Goal: Task Accomplishment & Management: Complete application form

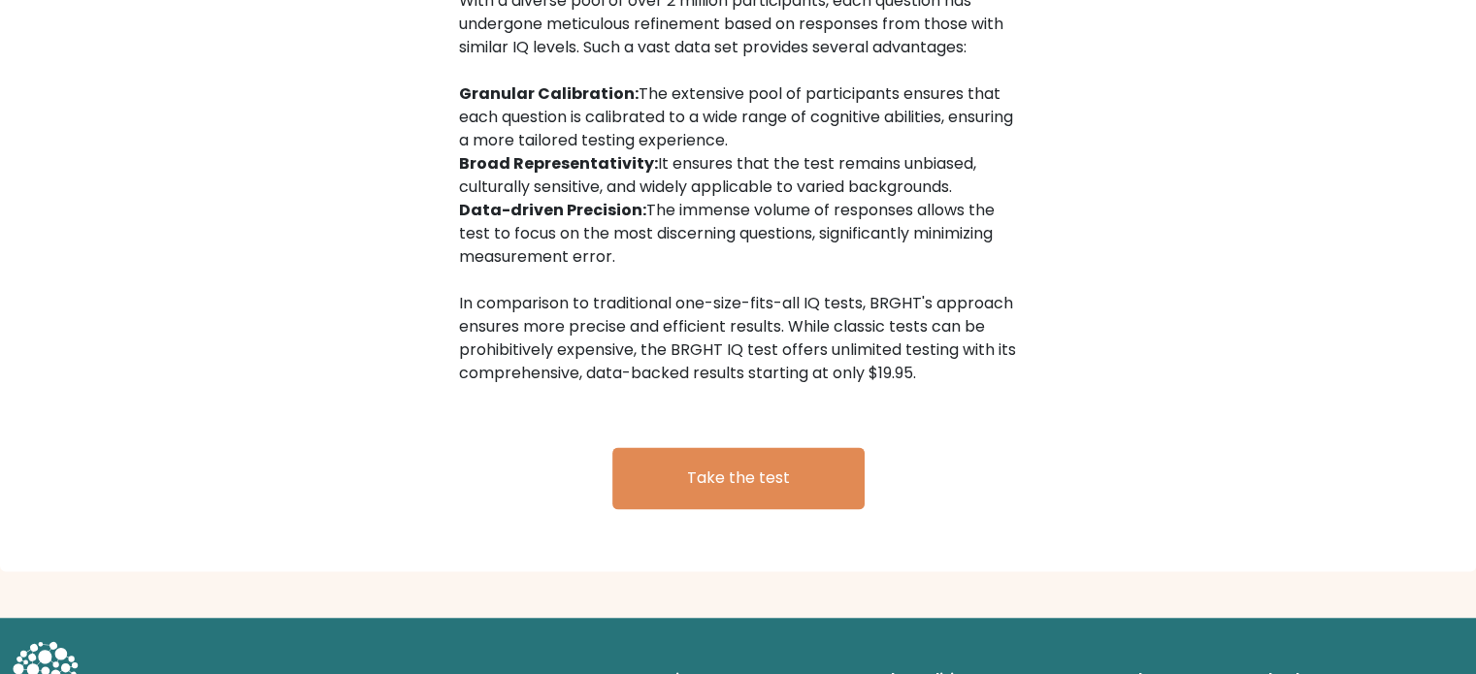
scroll to position [3206, 0]
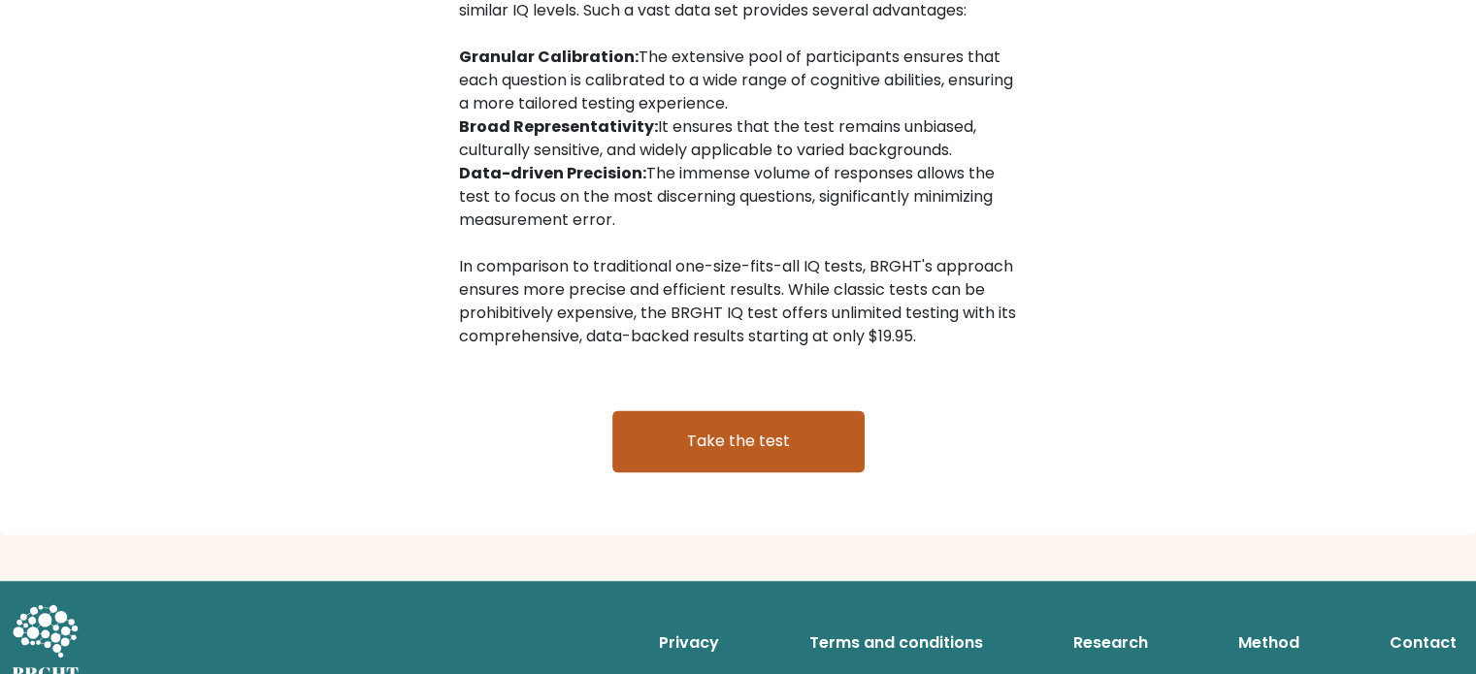
click at [716, 418] on link "Take the test" at bounding box center [738, 441] width 252 height 62
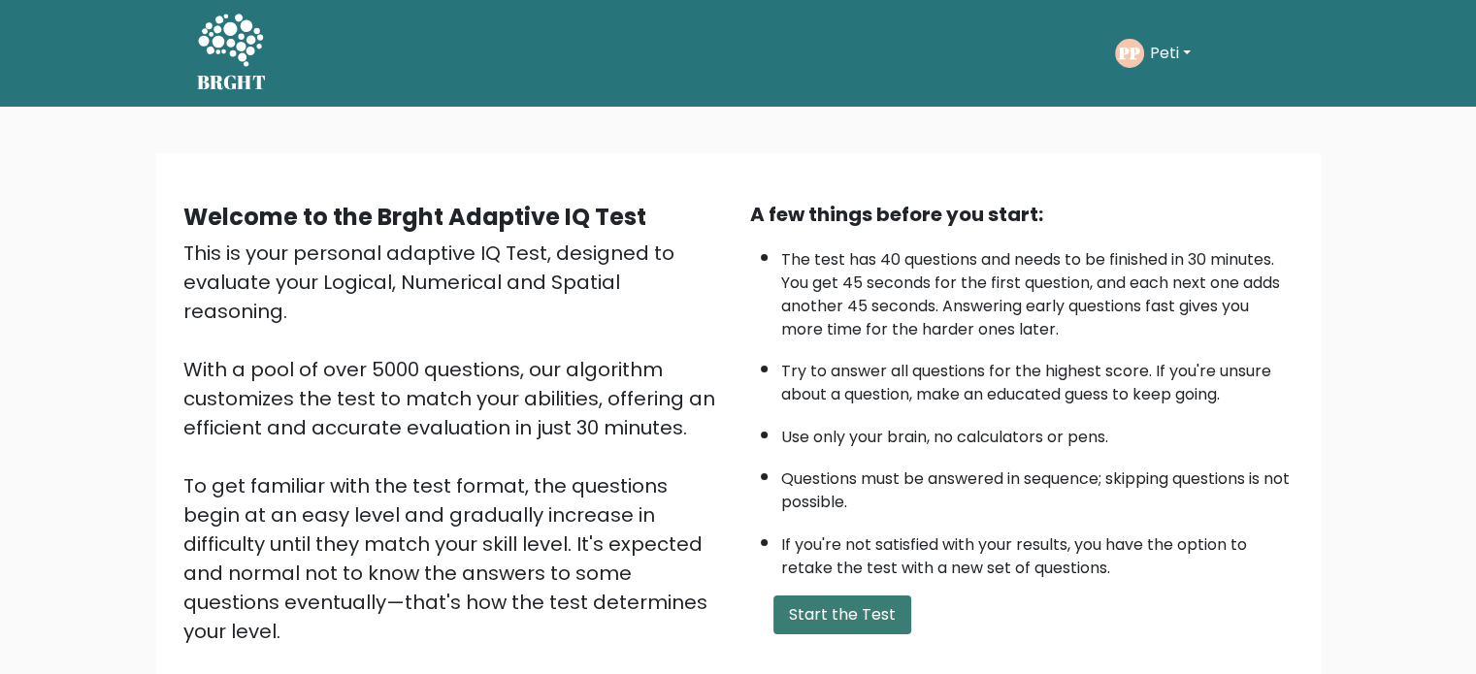
click at [828, 607] on button "Start the Test" at bounding box center [842, 615] width 138 height 39
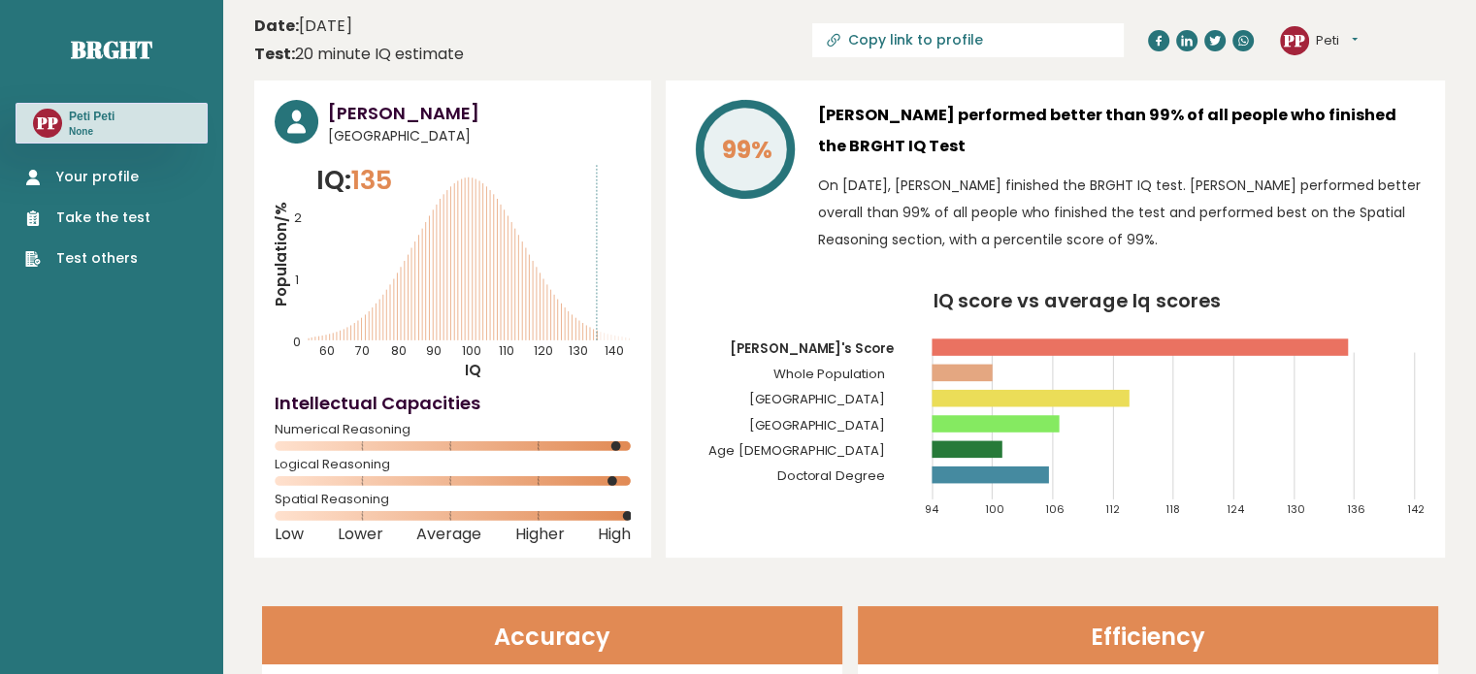
click at [105, 220] on link "Take the test" at bounding box center [87, 218] width 125 height 20
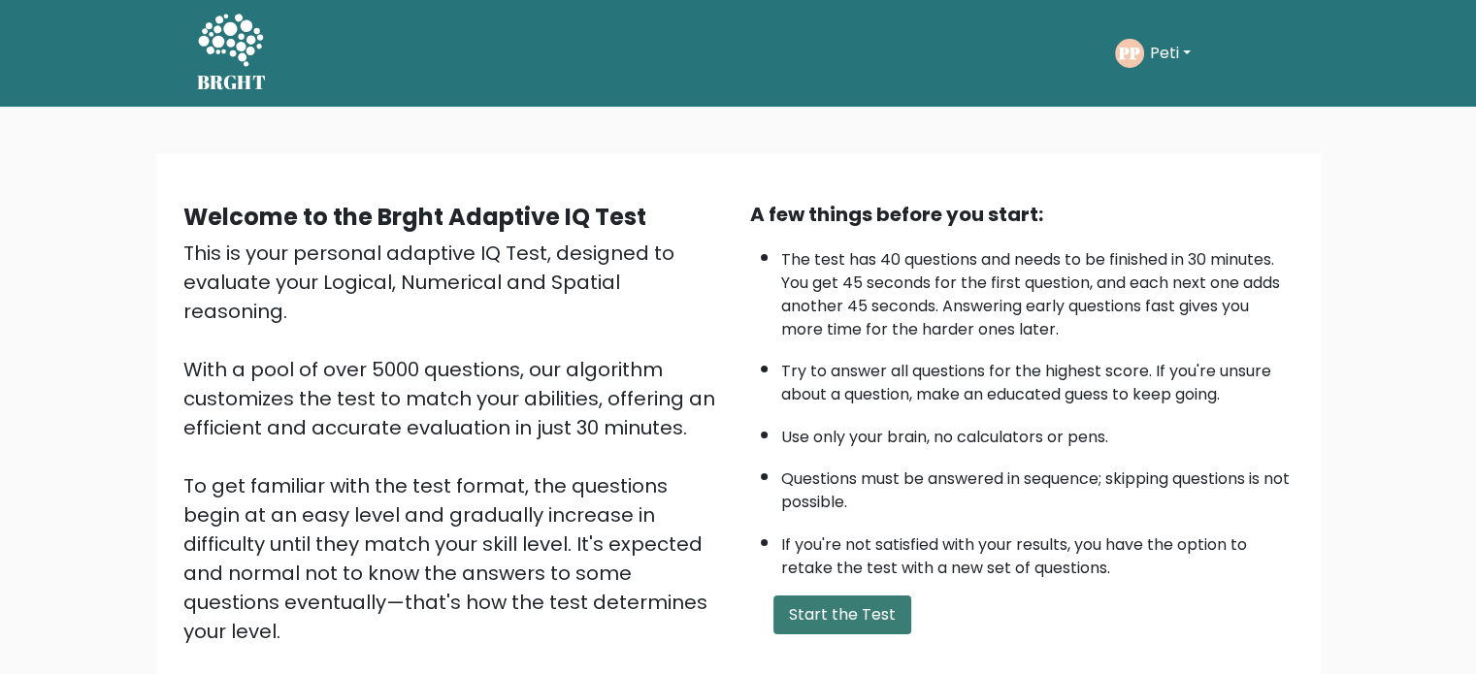
click at [859, 621] on button "Start the Test" at bounding box center [842, 615] width 138 height 39
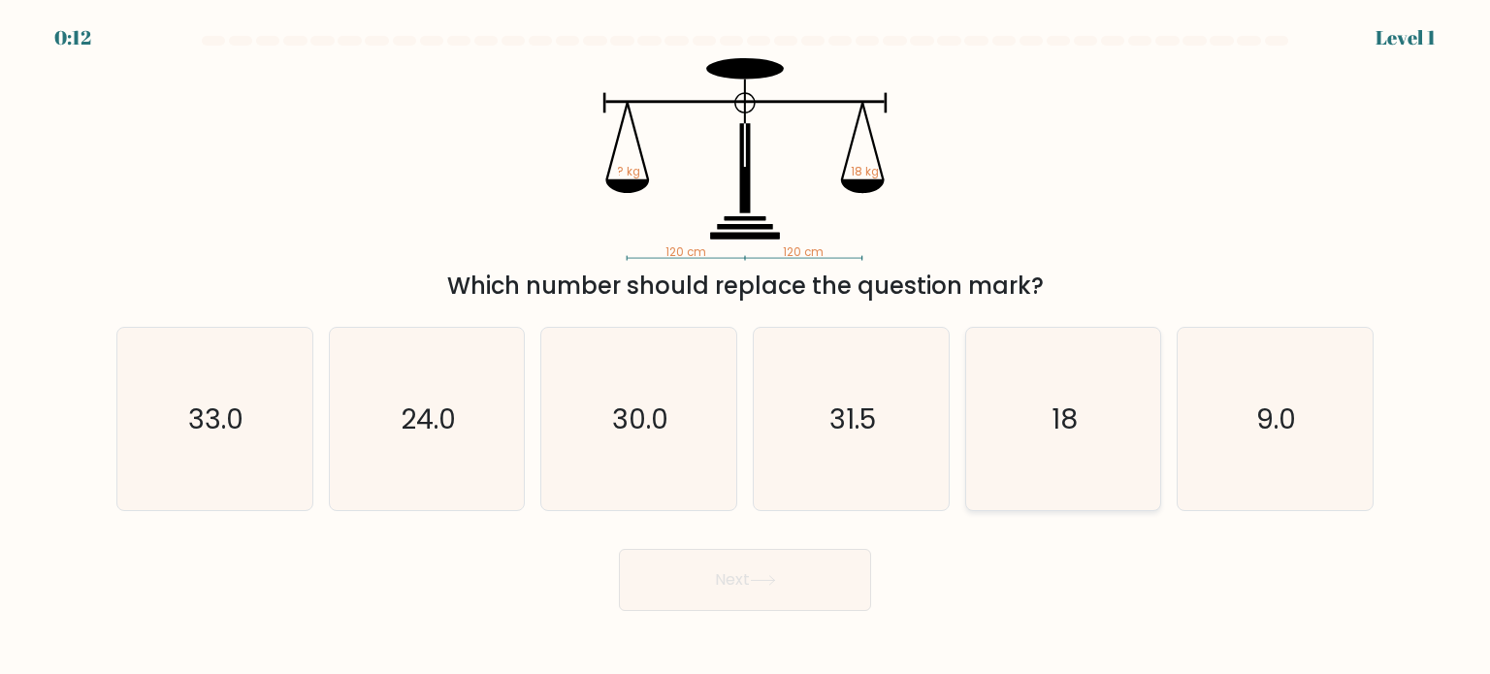
click at [1052, 453] on icon "18" at bounding box center [1063, 419] width 182 height 182
click at [746, 347] on input "e. 18" at bounding box center [745, 343] width 1 height 10
radio input "true"
click at [813, 563] on button "Next" at bounding box center [745, 580] width 252 height 62
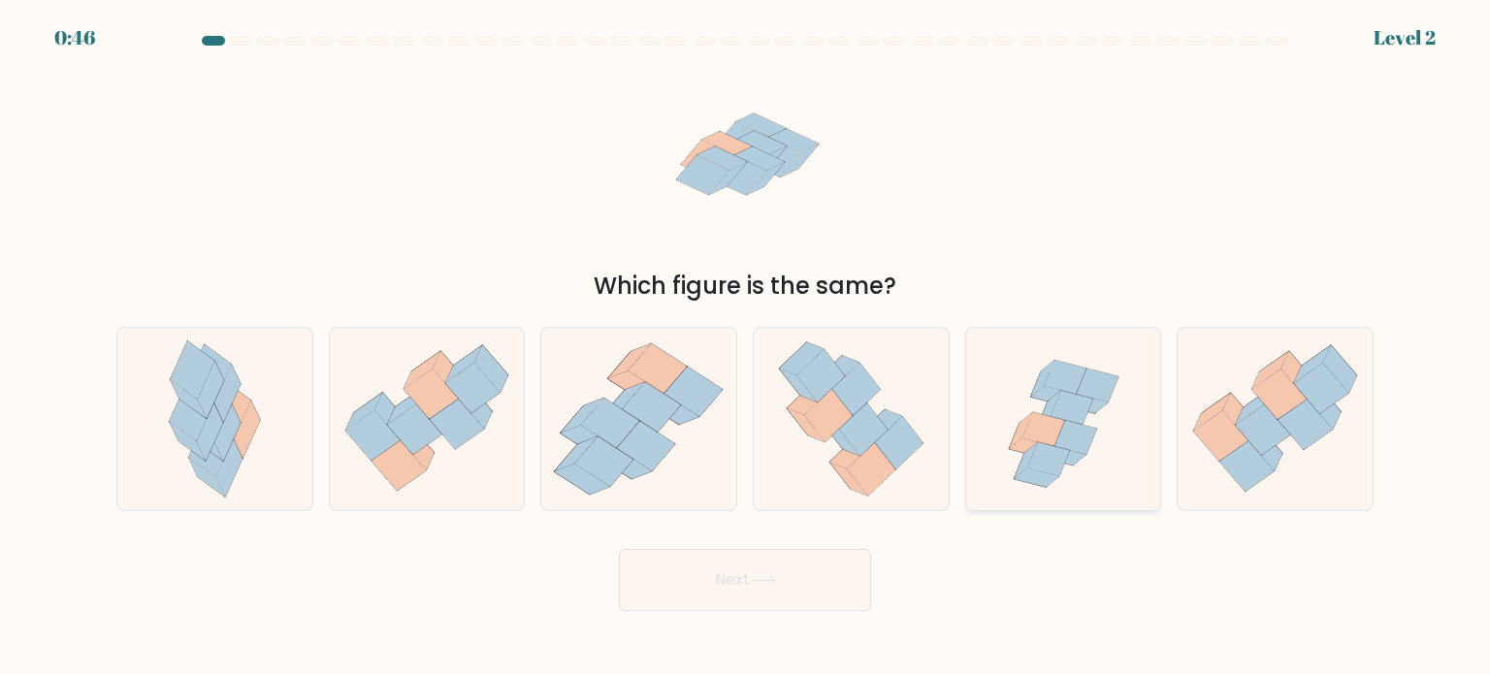
click at [1063, 474] on icon at bounding box center [1063, 419] width 190 height 182
click at [746, 347] on input "e." at bounding box center [745, 343] width 1 height 10
radio input "true"
click at [796, 581] on button "Next" at bounding box center [745, 580] width 252 height 62
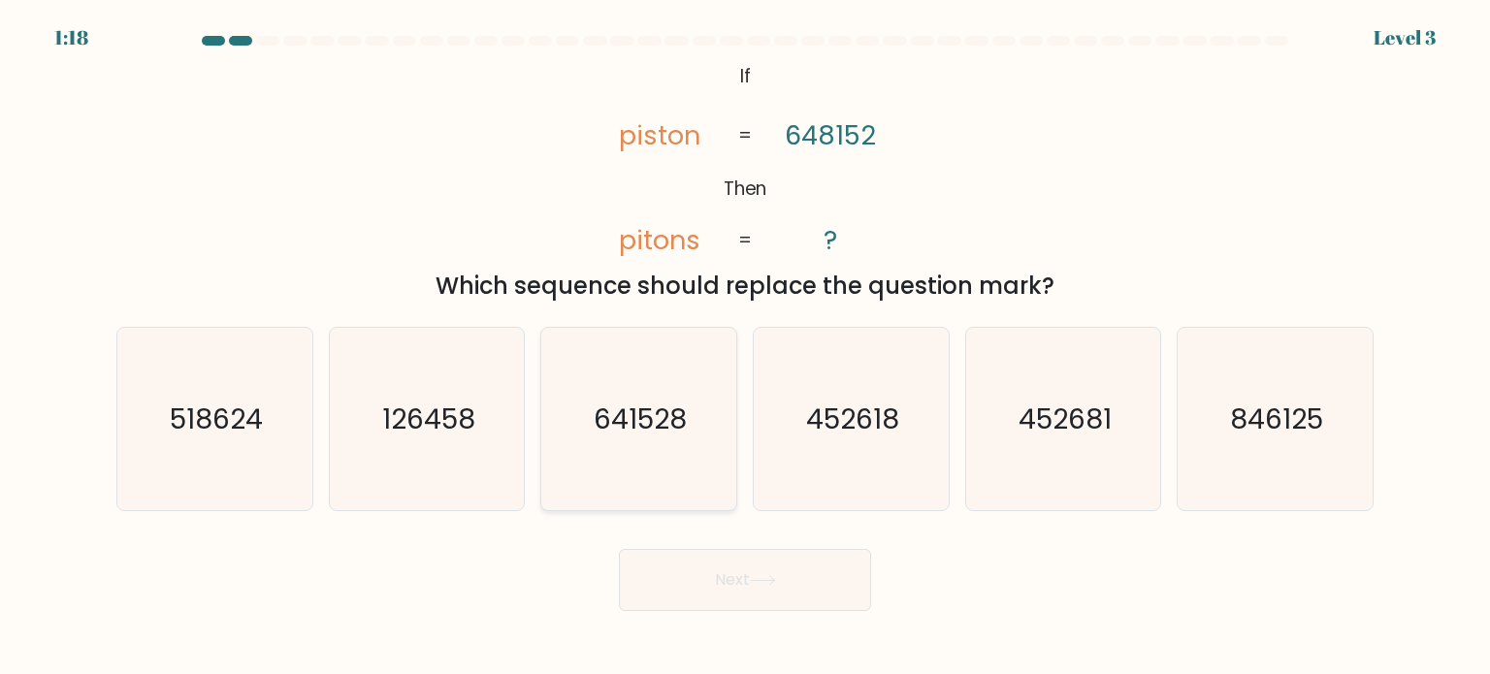
click at [586, 457] on icon "641528" at bounding box center [638, 419] width 182 height 182
click at [745, 347] on input "c. 641528" at bounding box center [745, 343] width 1 height 10
radio input "true"
click at [683, 559] on button "Next" at bounding box center [745, 580] width 252 height 62
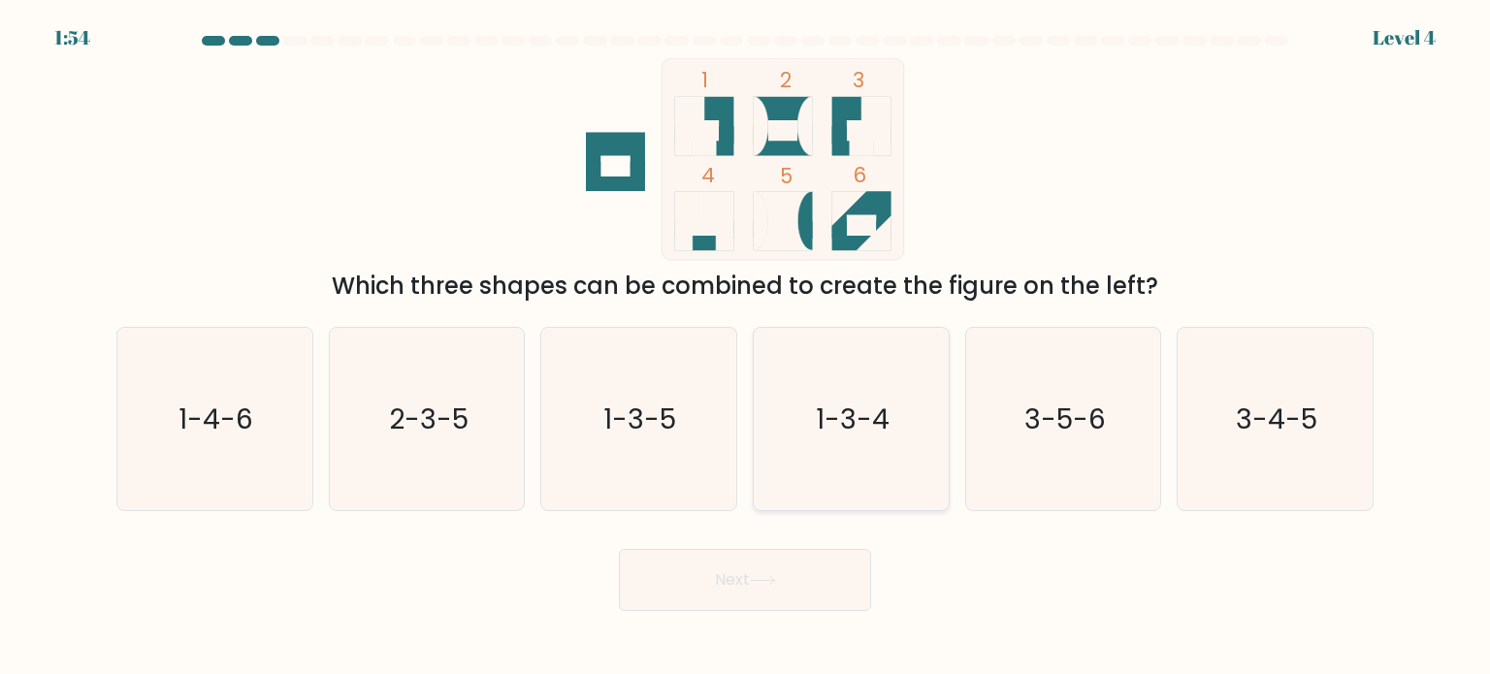
click at [809, 440] on icon "1-3-4" at bounding box center [851, 419] width 182 height 182
click at [746, 347] on input "d. 1-3-4" at bounding box center [745, 343] width 1 height 10
radio input "true"
click at [747, 574] on button "Next" at bounding box center [745, 580] width 252 height 62
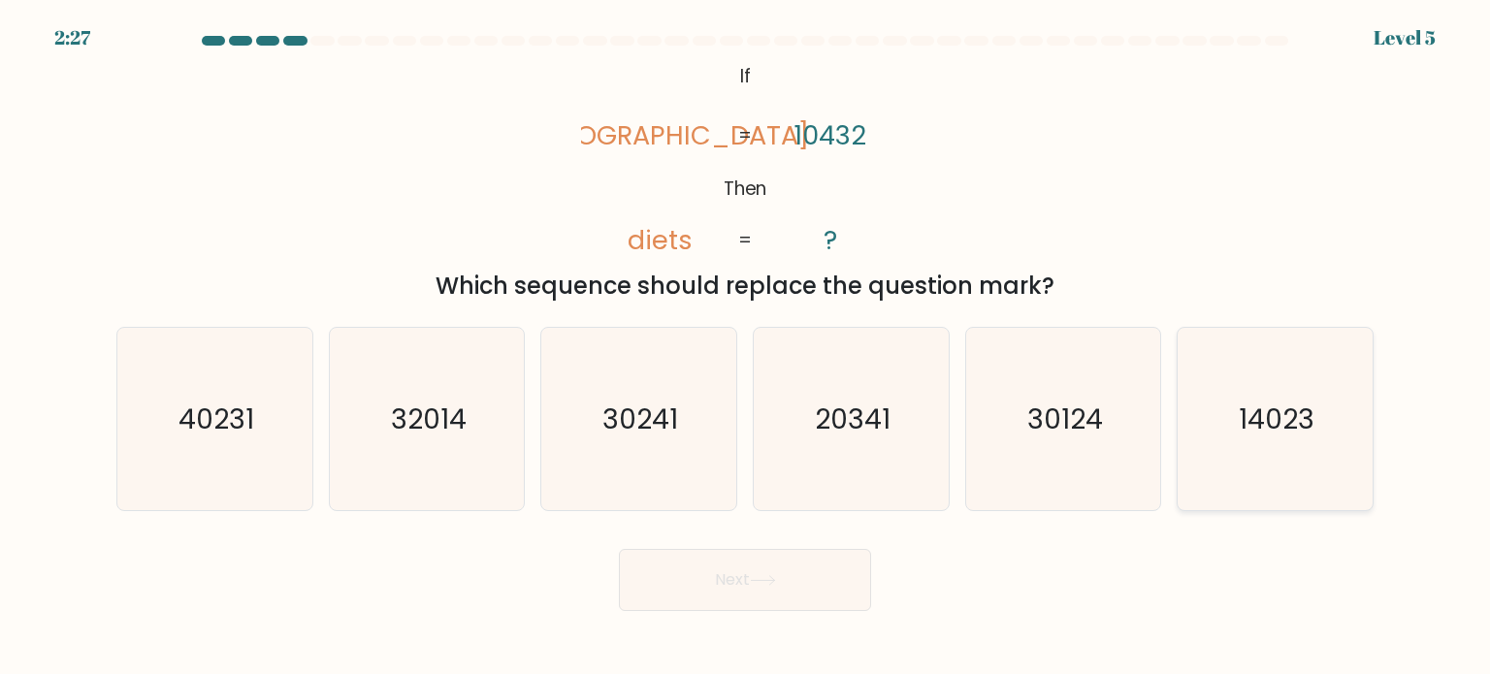
click at [1242, 437] on text "14023" at bounding box center [1277, 418] width 76 height 39
click at [746, 347] on input "f. 14023" at bounding box center [745, 343] width 1 height 10
radio input "true"
click at [803, 585] on button "Next" at bounding box center [745, 580] width 252 height 62
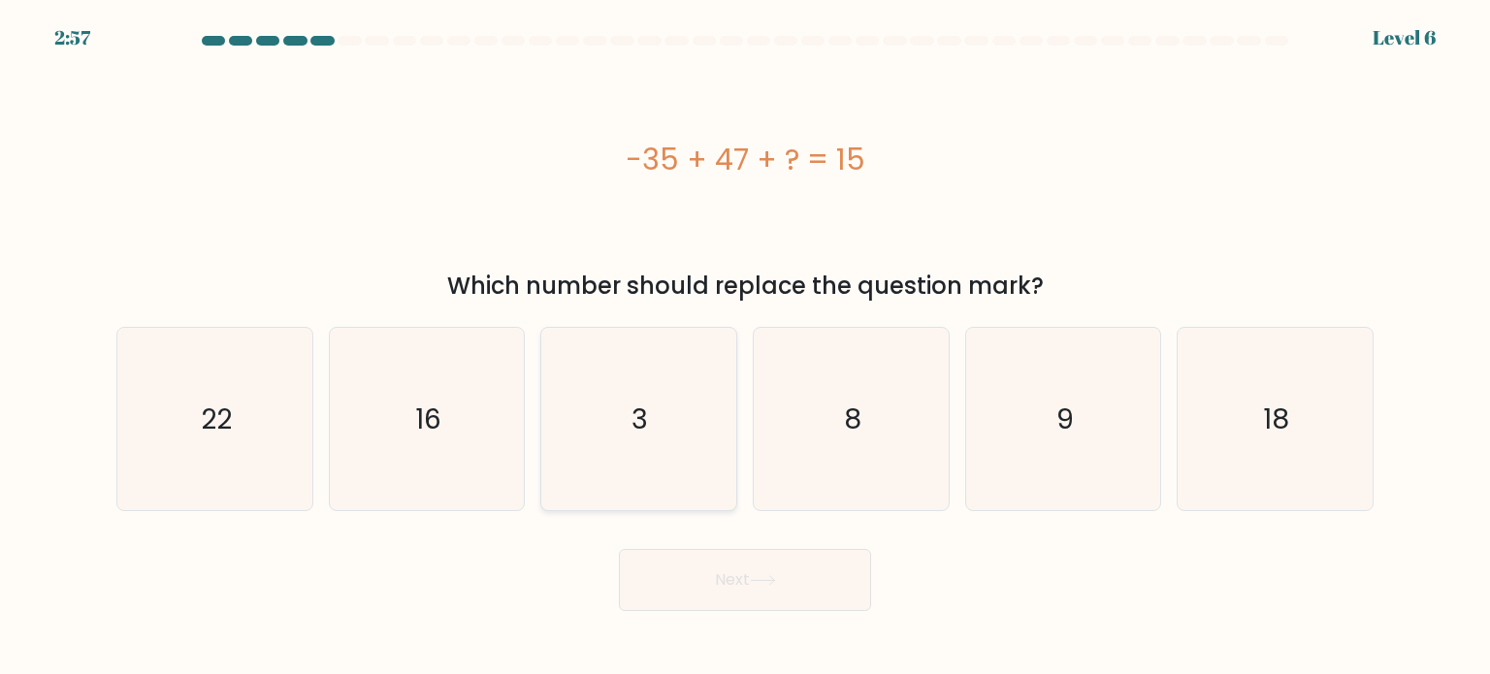
click at [643, 471] on icon "3" at bounding box center [638, 419] width 182 height 182
click at [745, 347] on input "c. 3" at bounding box center [745, 343] width 1 height 10
radio input "true"
click at [697, 586] on button "Next" at bounding box center [745, 580] width 252 height 62
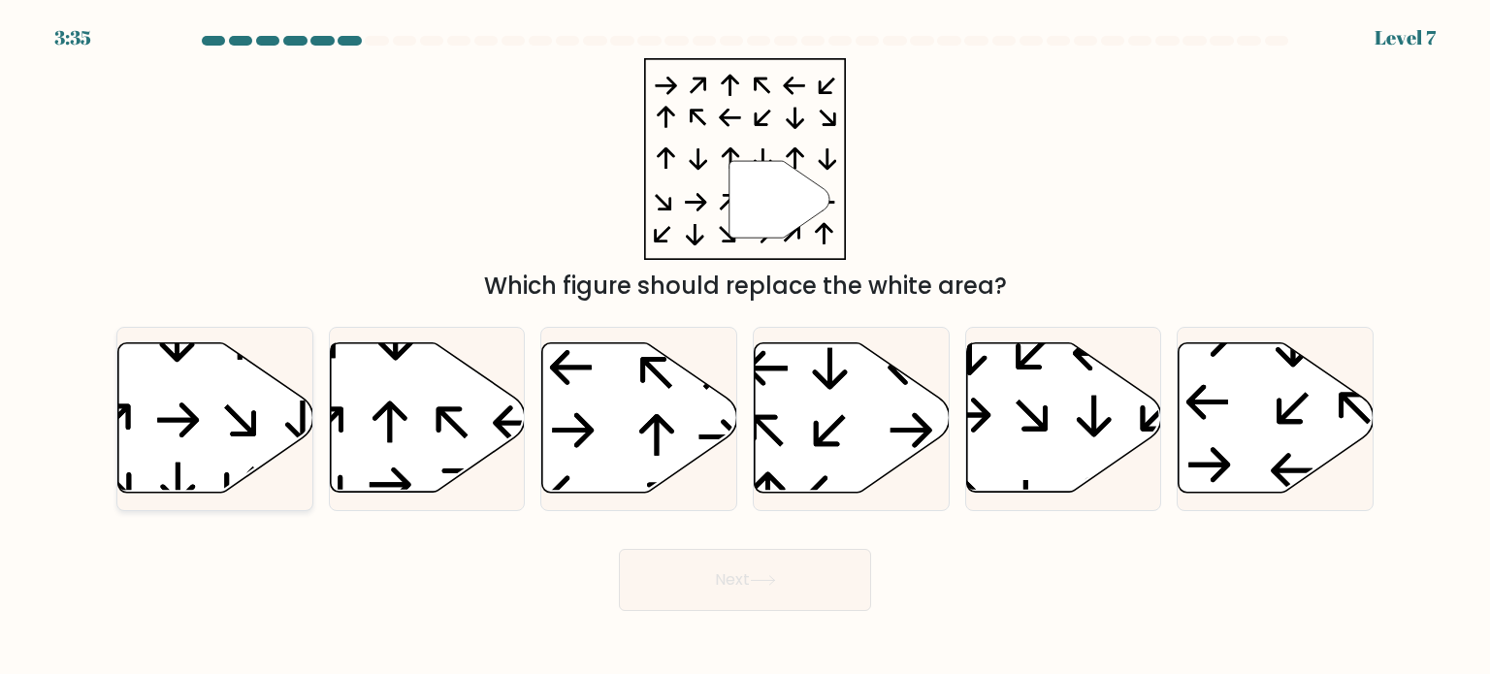
click at [215, 443] on icon at bounding box center [215, 417] width 195 height 149
click at [745, 347] on input "a." at bounding box center [745, 343] width 1 height 10
radio input "true"
click at [714, 570] on button "Next" at bounding box center [745, 580] width 252 height 62
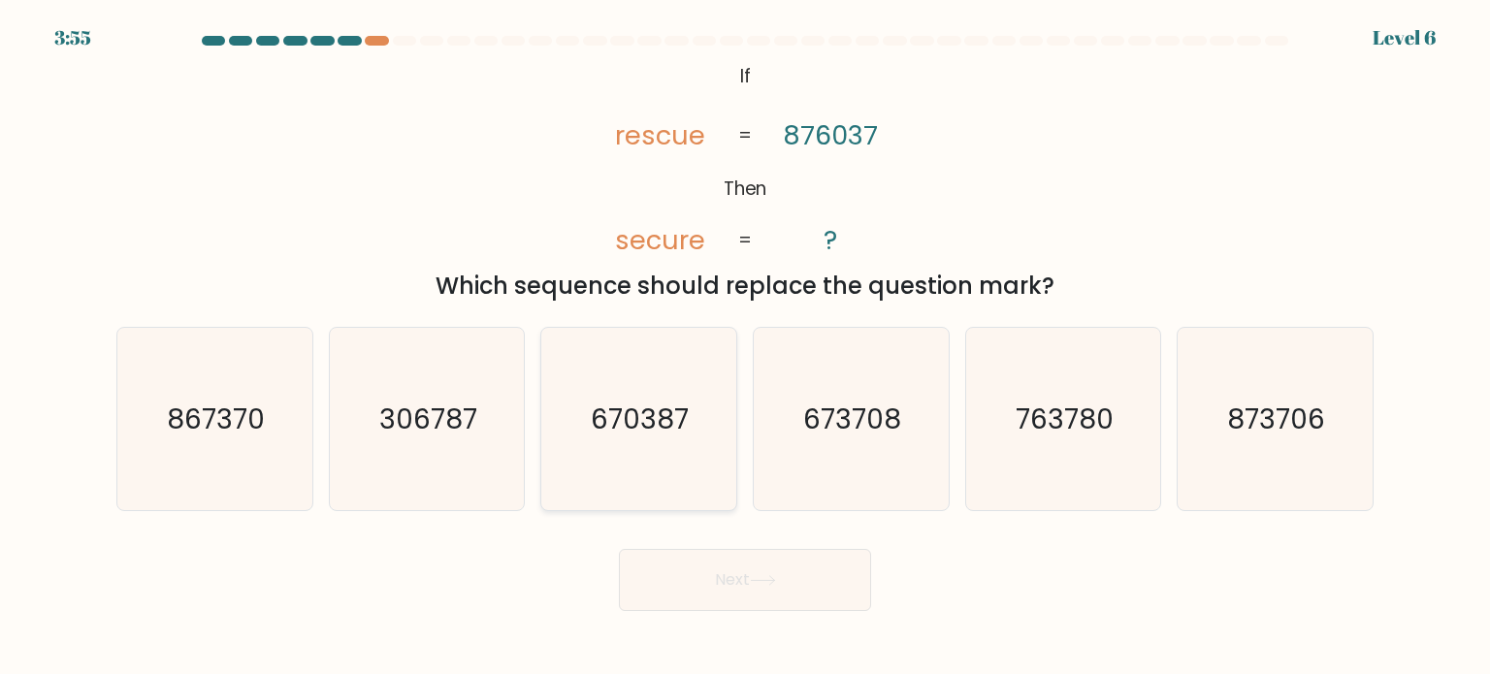
click at [661, 414] on text "670387" at bounding box center [641, 418] width 98 height 39
click at [745, 347] on input "c. 670387" at bounding box center [745, 343] width 1 height 10
radio input "true"
click at [667, 576] on button "Next" at bounding box center [745, 580] width 252 height 62
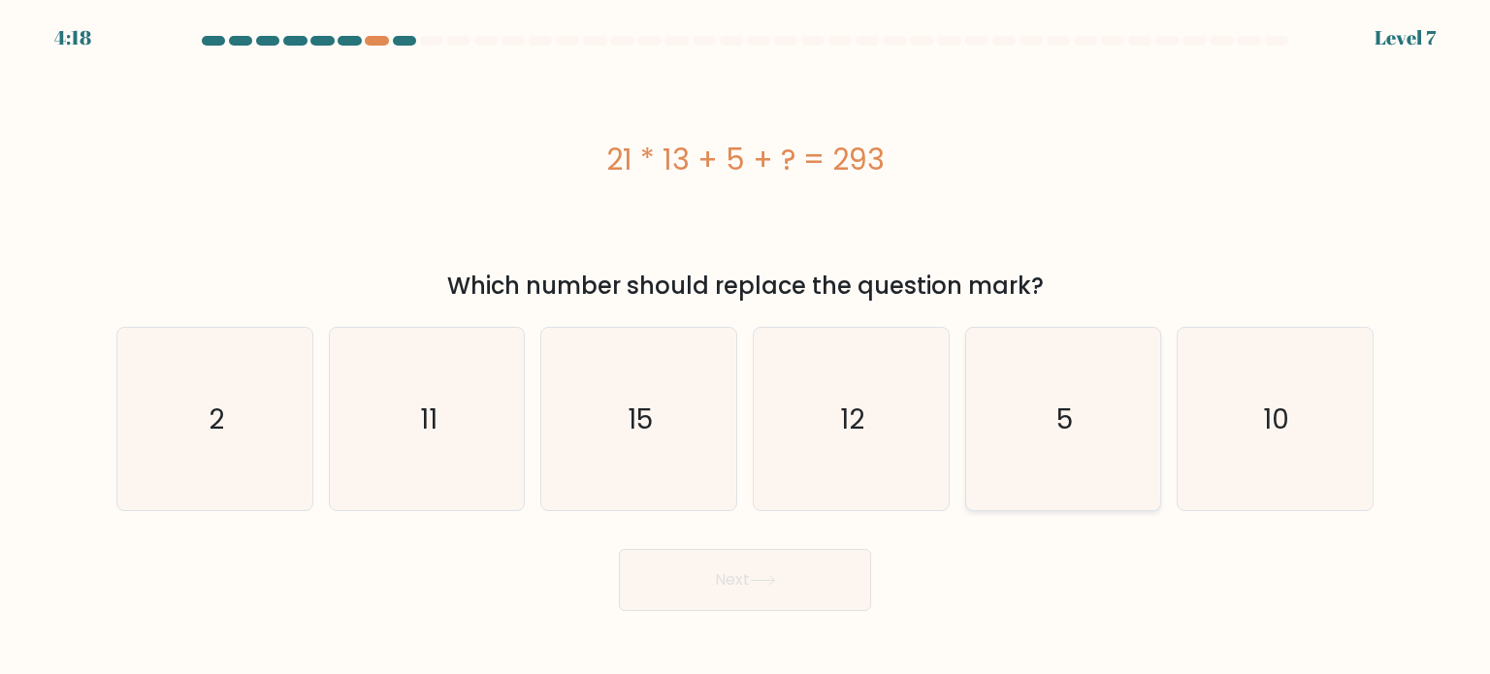
click at [1026, 461] on icon "5" at bounding box center [1063, 419] width 182 height 182
click at [746, 347] on input "e. 5" at bounding box center [745, 343] width 1 height 10
radio input "true"
click at [830, 585] on button "Next" at bounding box center [745, 580] width 252 height 62
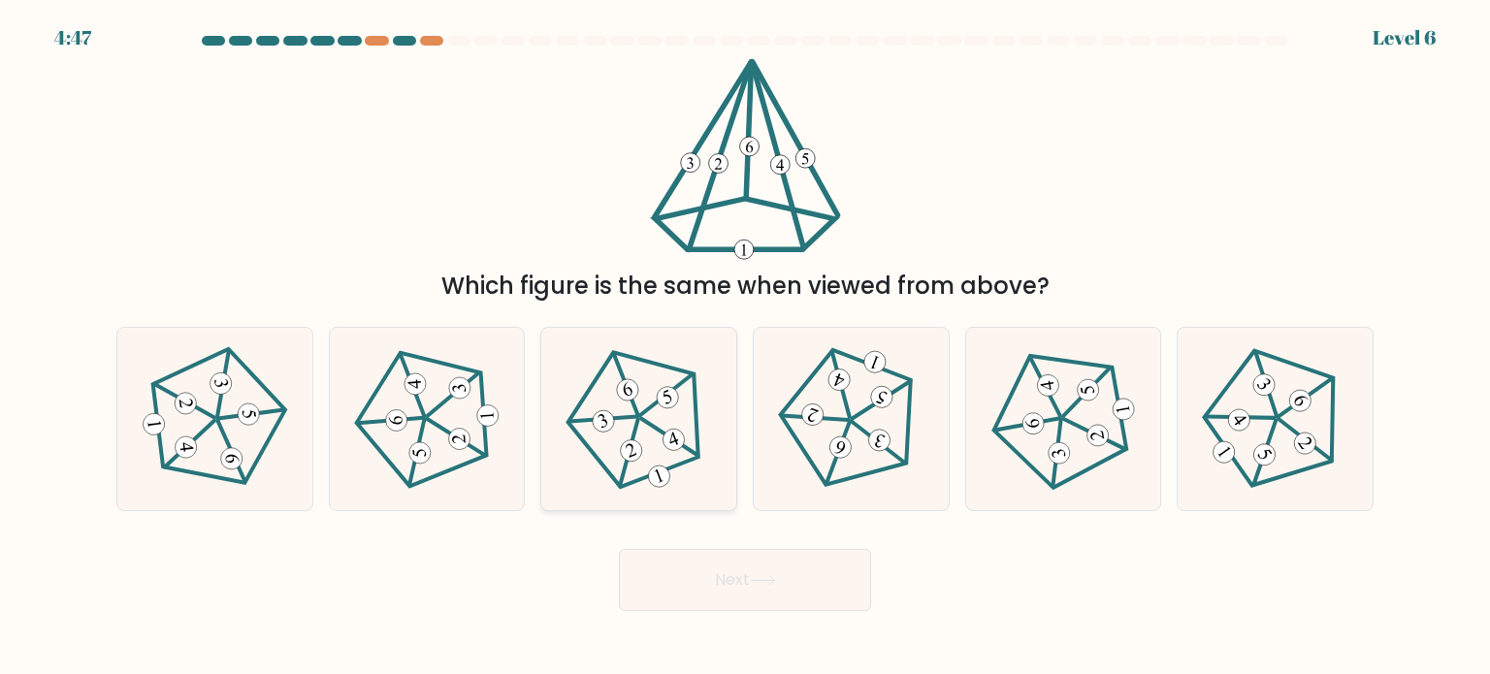
click at [589, 444] on icon at bounding box center [639, 418] width 146 height 146
click at [745, 347] on input "c." at bounding box center [745, 343] width 1 height 10
radio input "true"
click at [676, 581] on button "Next" at bounding box center [745, 580] width 252 height 62
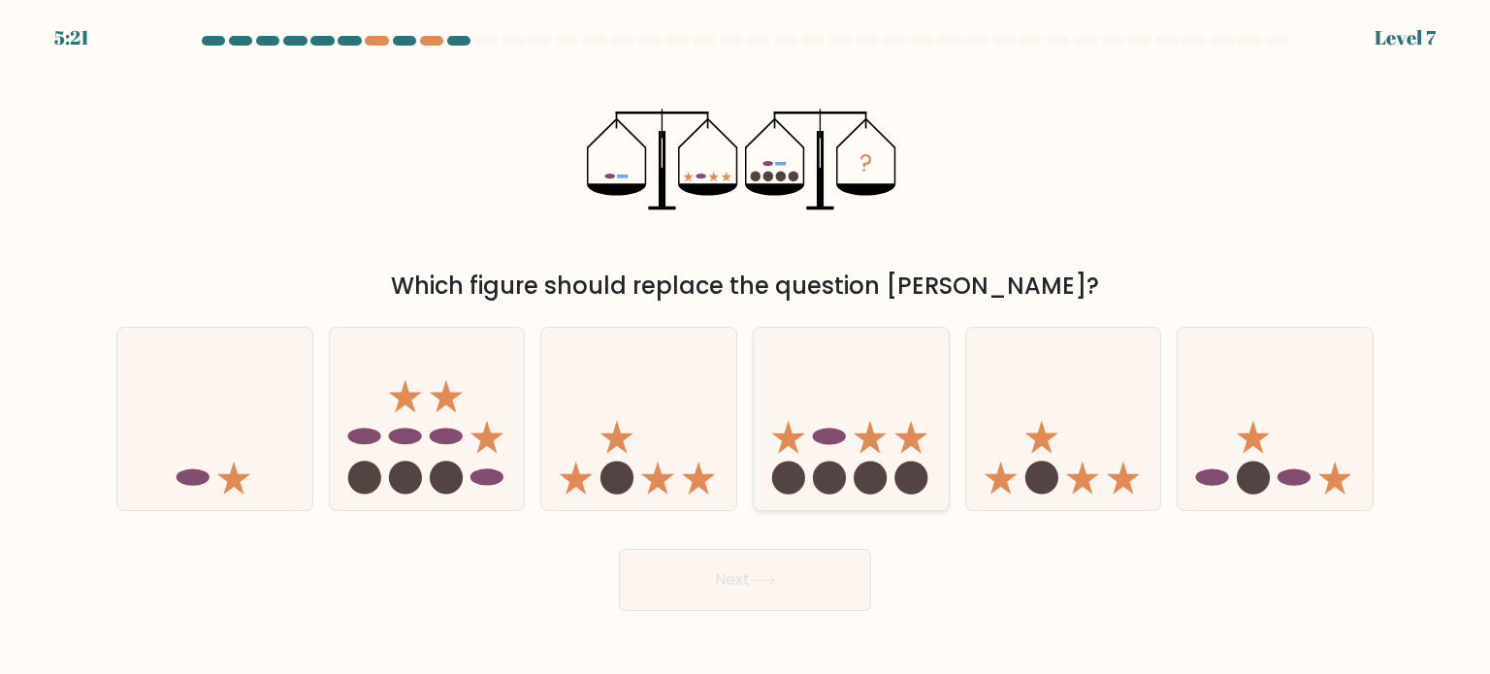
click at [876, 445] on icon at bounding box center [870, 436] width 33 height 33
click at [746, 347] on input "d." at bounding box center [745, 343] width 1 height 10
radio input "true"
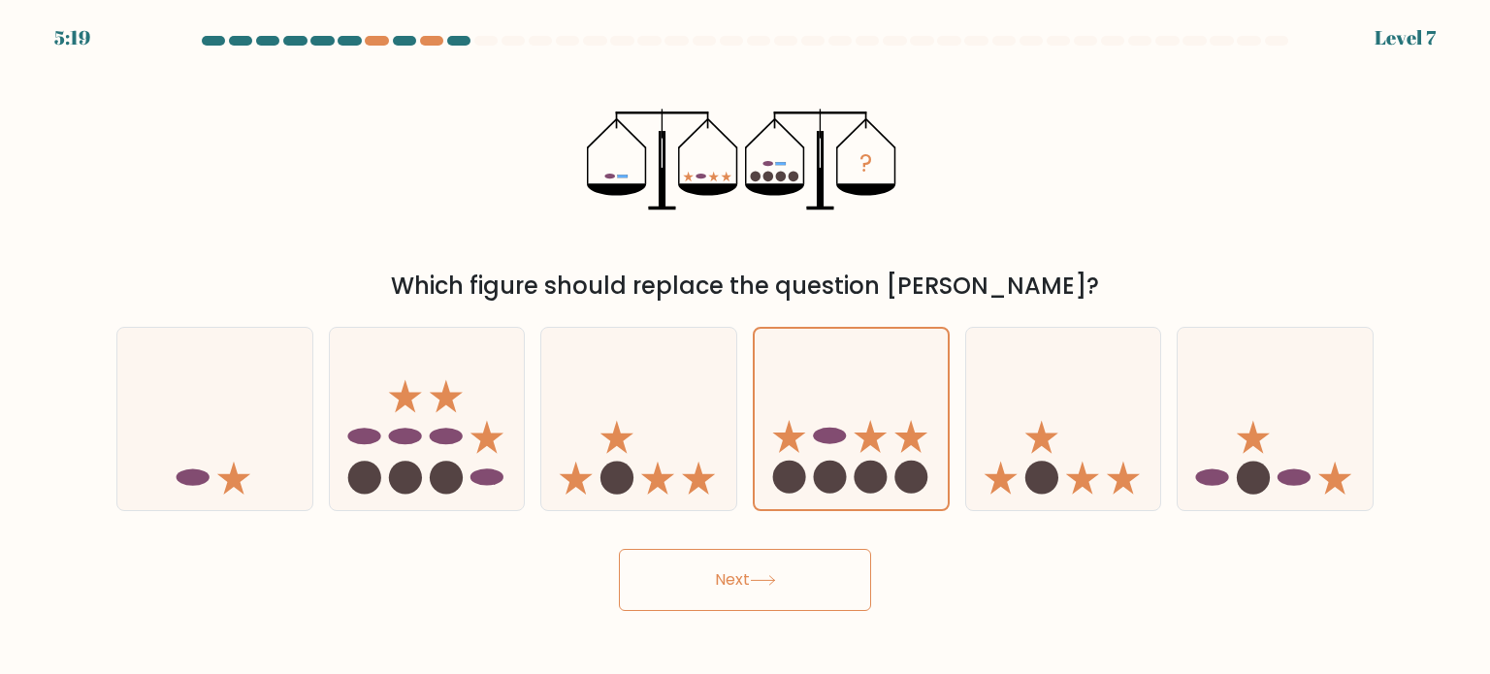
click at [804, 570] on button "Next" at bounding box center [745, 580] width 252 height 62
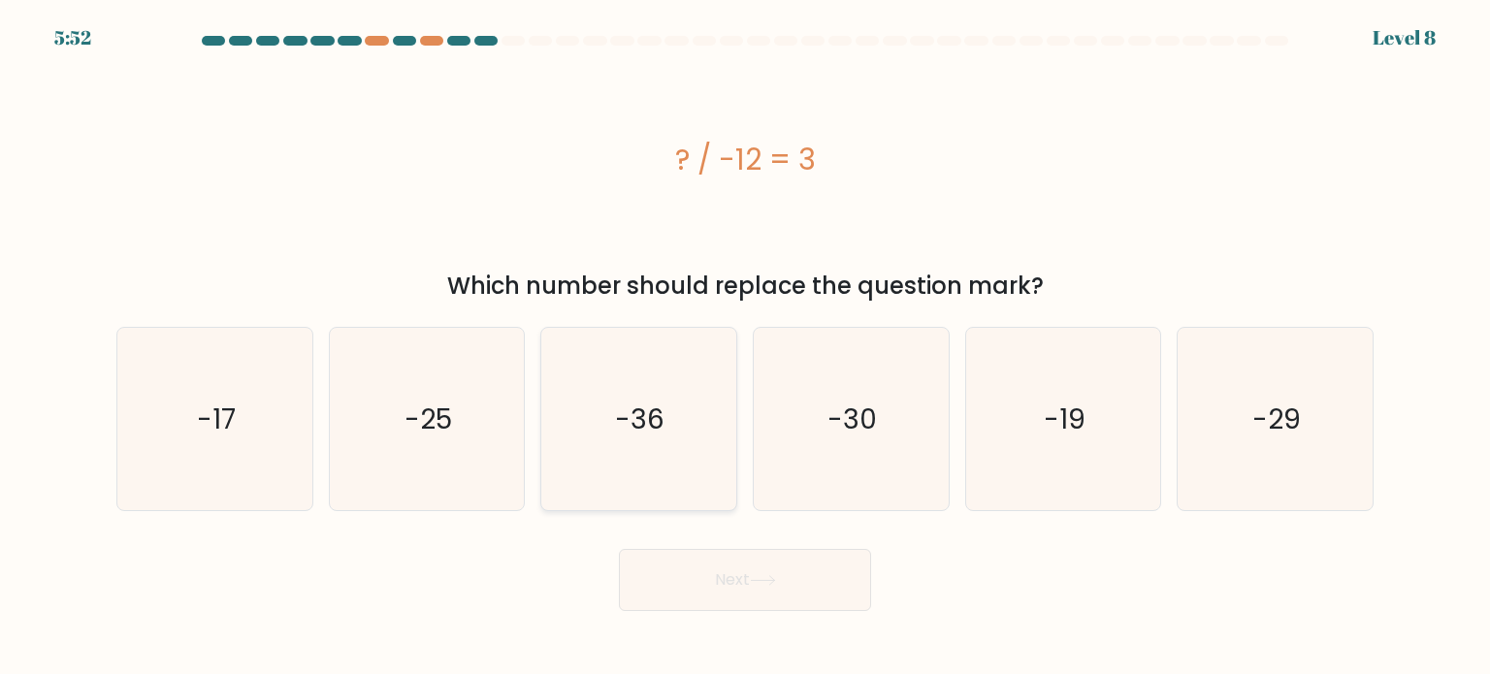
click at [618, 427] on text "-36" at bounding box center [640, 418] width 49 height 39
click at [745, 347] on input "c. -36" at bounding box center [745, 343] width 1 height 10
radio input "true"
click at [673, 580] on button "Next" at bounding box center [745, 580] width 252 height 62
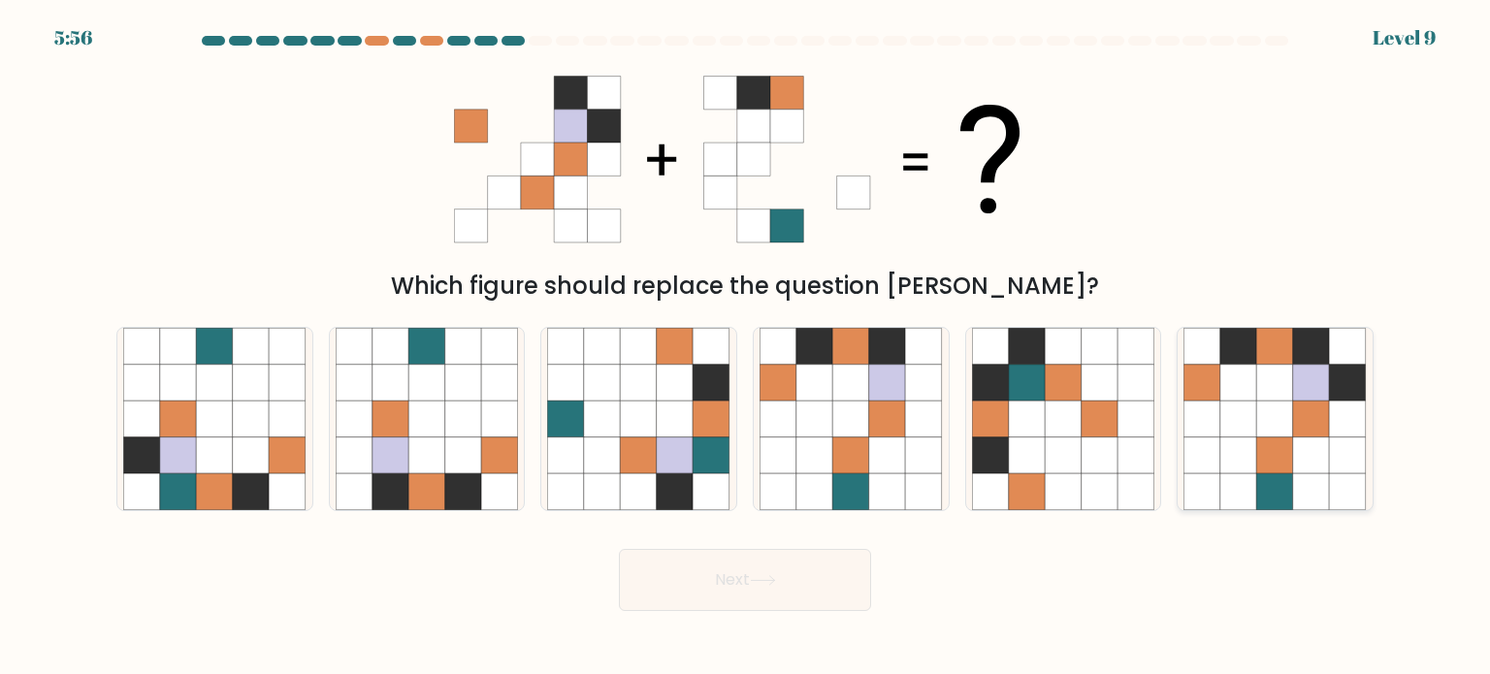
click at [1279, 451] on icon at bounding box center [1275, 455] width 37 height 37
click at [746, 347] on input "f." at bounding box center [745, 343] width 1 height 10
radio input "true"
click at [800, 595] on button "Next" at bounding box center [745, 580] width 252 height 62
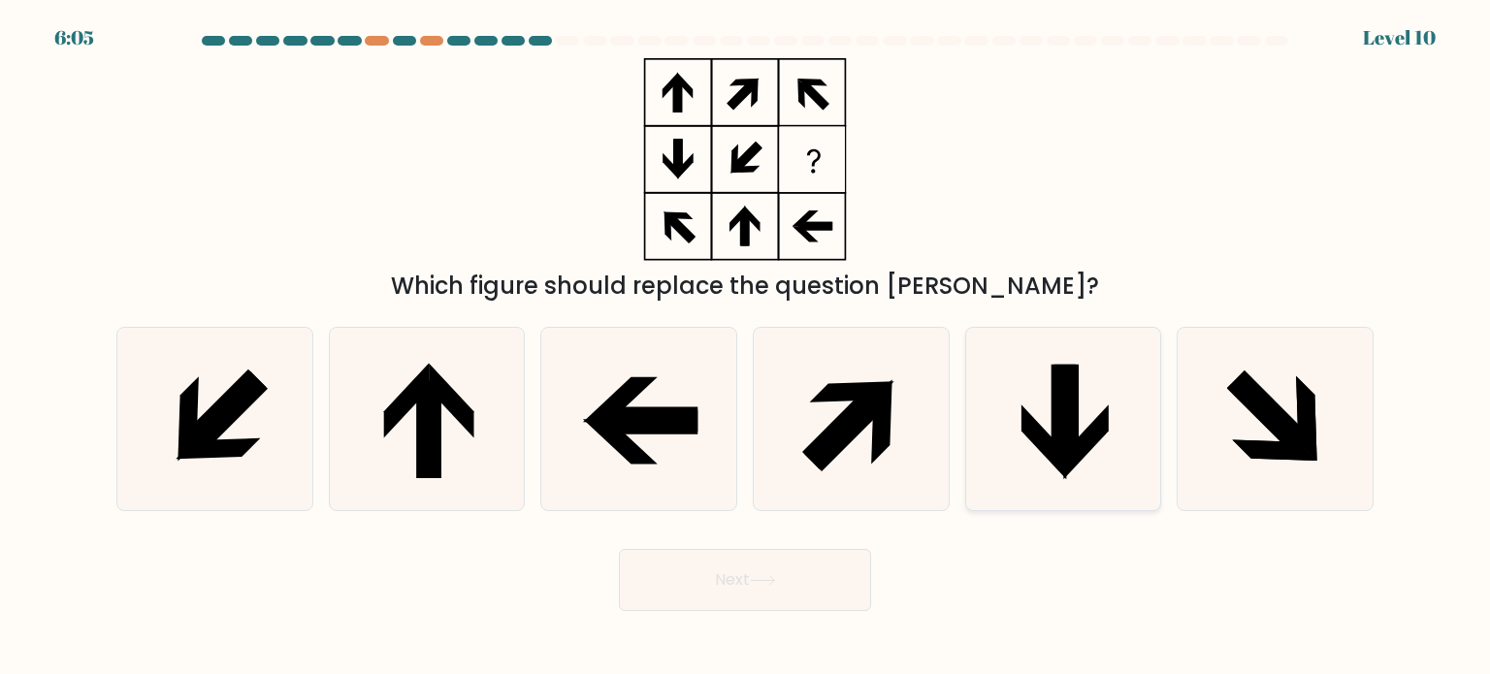
click at [1033, 453] on icon at bounding box center [1063, 419] width 182 height 182
click at [746, 347] on input "e." at bounding box center [745, 343] width 1 height 10
radio input "true"
click at [794, 587] on button "Next" at bounding box center [745, 580] width 252 height 62
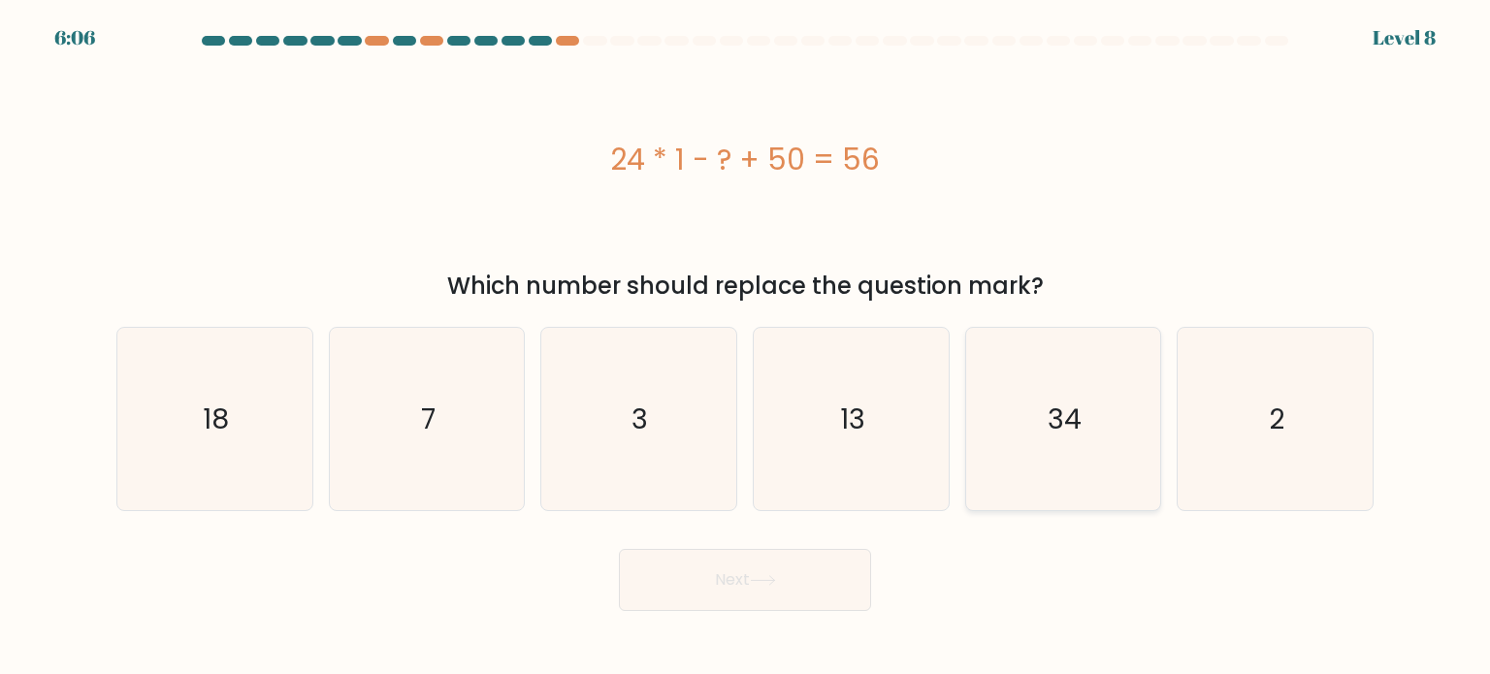
click at [1119, 350] on icon "34" at bounding box center [1063, 419] width 182 height 182
click at [746, 347] on input "e. 34" at bounding box center [745, 343] width 1 height 10
radio input "true"
click at [808, 572] on button "Next" at bounding box center [745, 580] width 252 height 62
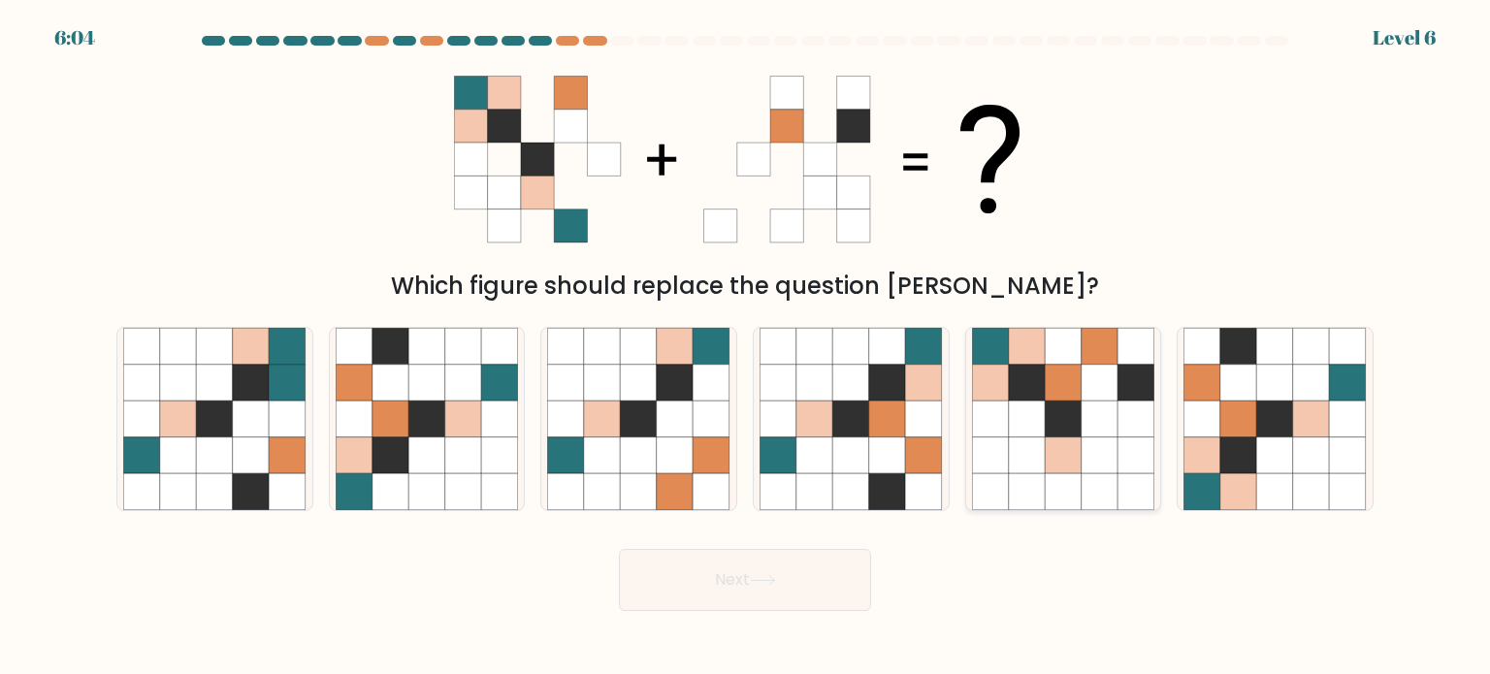
click at [1051, 456] on icon at bounding box center [1063, 455] width 37 height 37
click at [746, 347] on input "e." at bounding box center [745, 343] width 1 height 10
radio input "true"
click at [810, 586] on button "Next" at bounding box center [745, 580] width 252 height 62
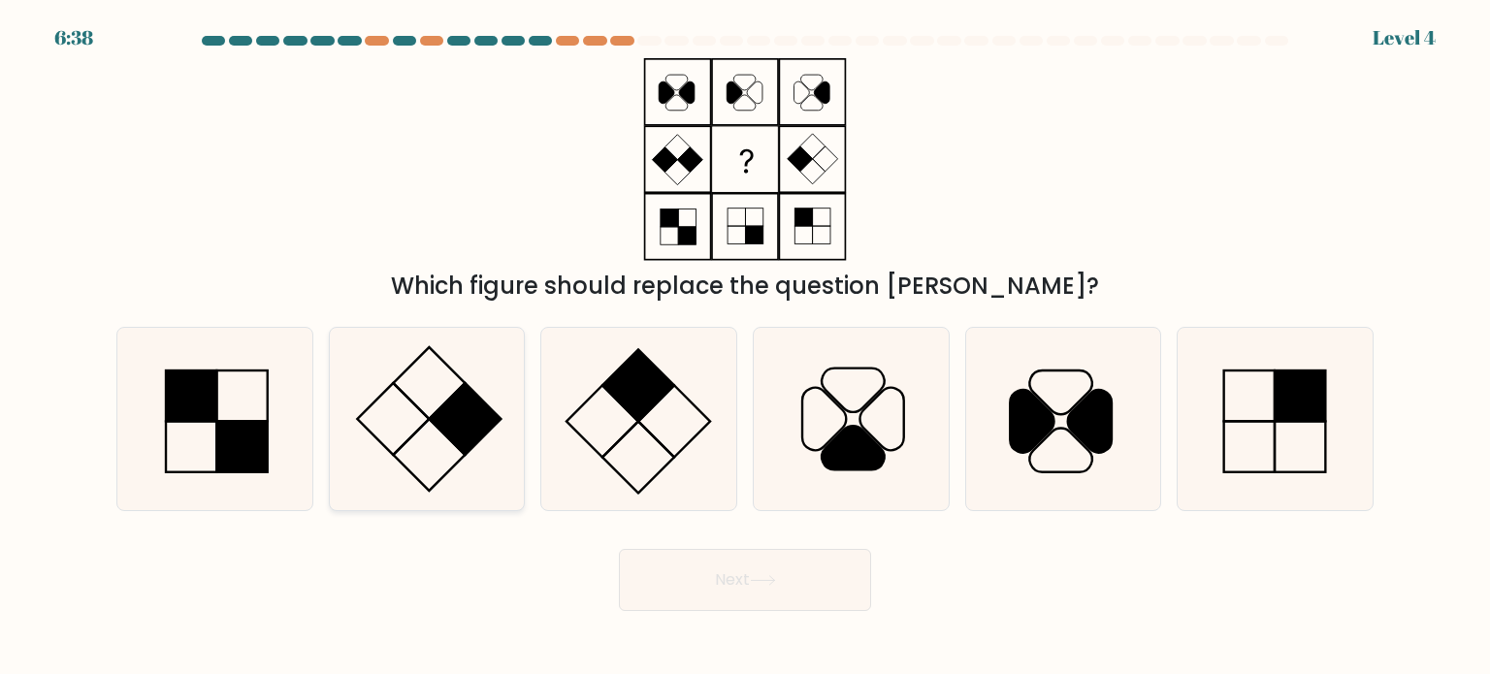
click at [434, 460] on icon at bounding box center [427, 419] width 182 height 182
click at [745, 347] on input "b." at bounding box center [745, 343] width 1 height 10
radio input "true"
click at [699, 604] on button "Next" at bounding box center [745, 580] width 252 height 62
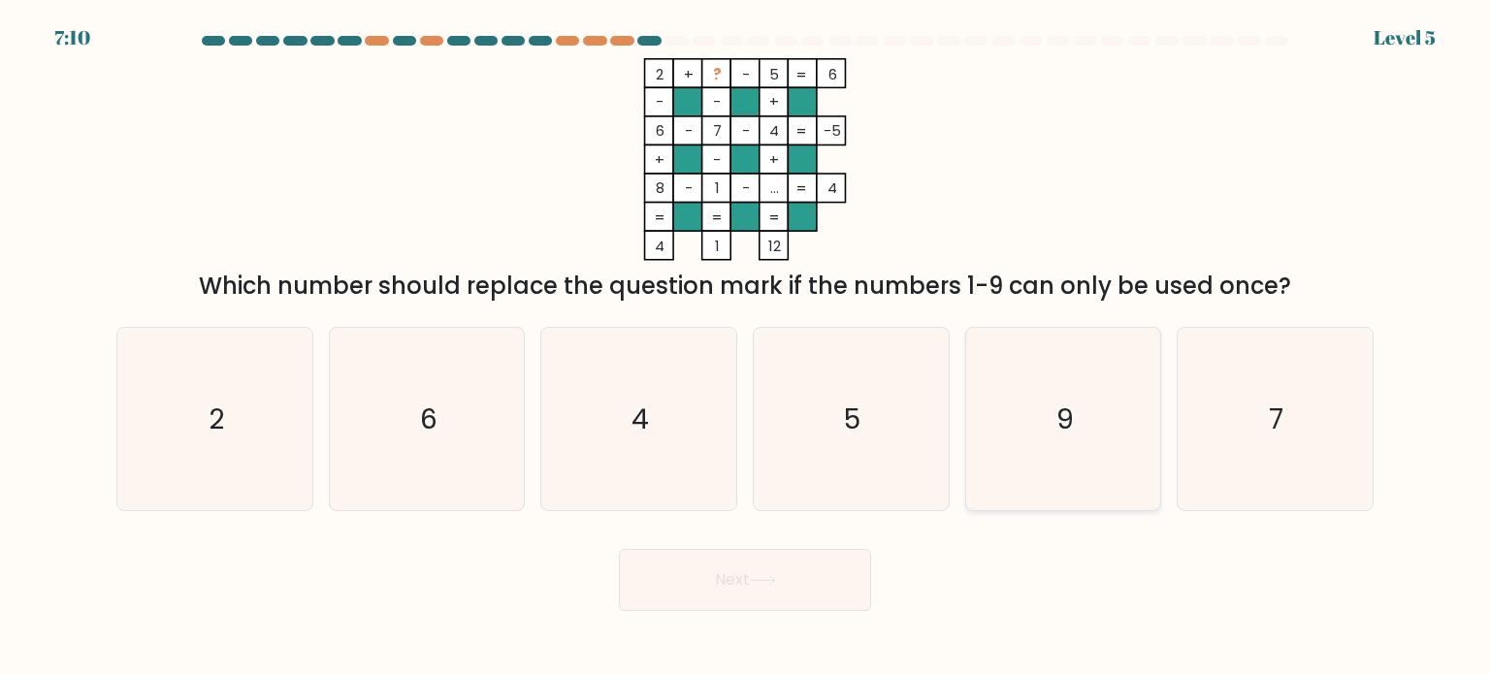
click at [1005, 446] on icon "9" at bounding box center [1063, 419] width 182 height 182
click at [746, 347] on input "e. 9" at bounding box center [745, 343] width 1 height 10
radio input "true"
click at [820, 585] on button "Next" at bounding box center [745, 580] width 252 height 62
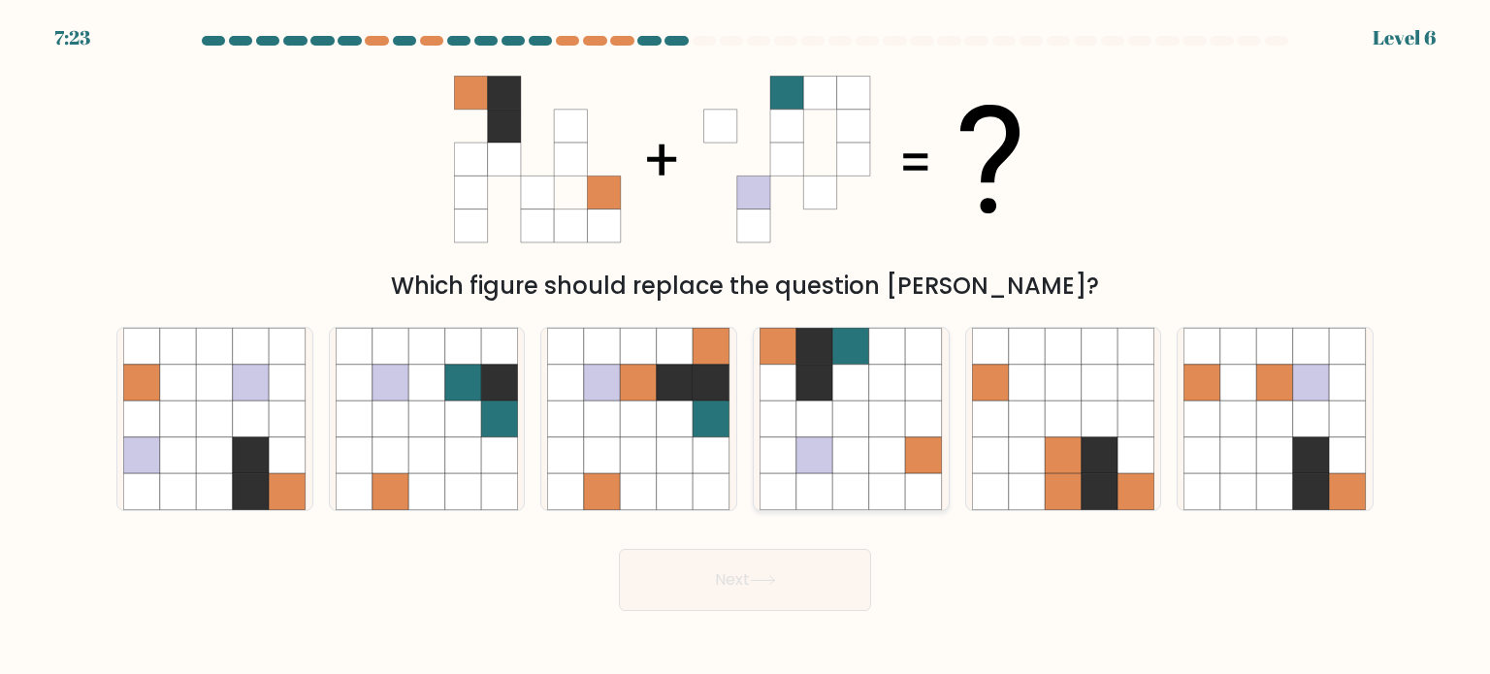
click at [903, 454] on icon at bounding box center [887, 455] width 37 height 37
click at [746, 347] on input "d." at bounding box center [745, 343] width 1 height 10
radio input "true"
click at [792, 589] on button "Next" at bounding box center [745, 580] width 252 height 62
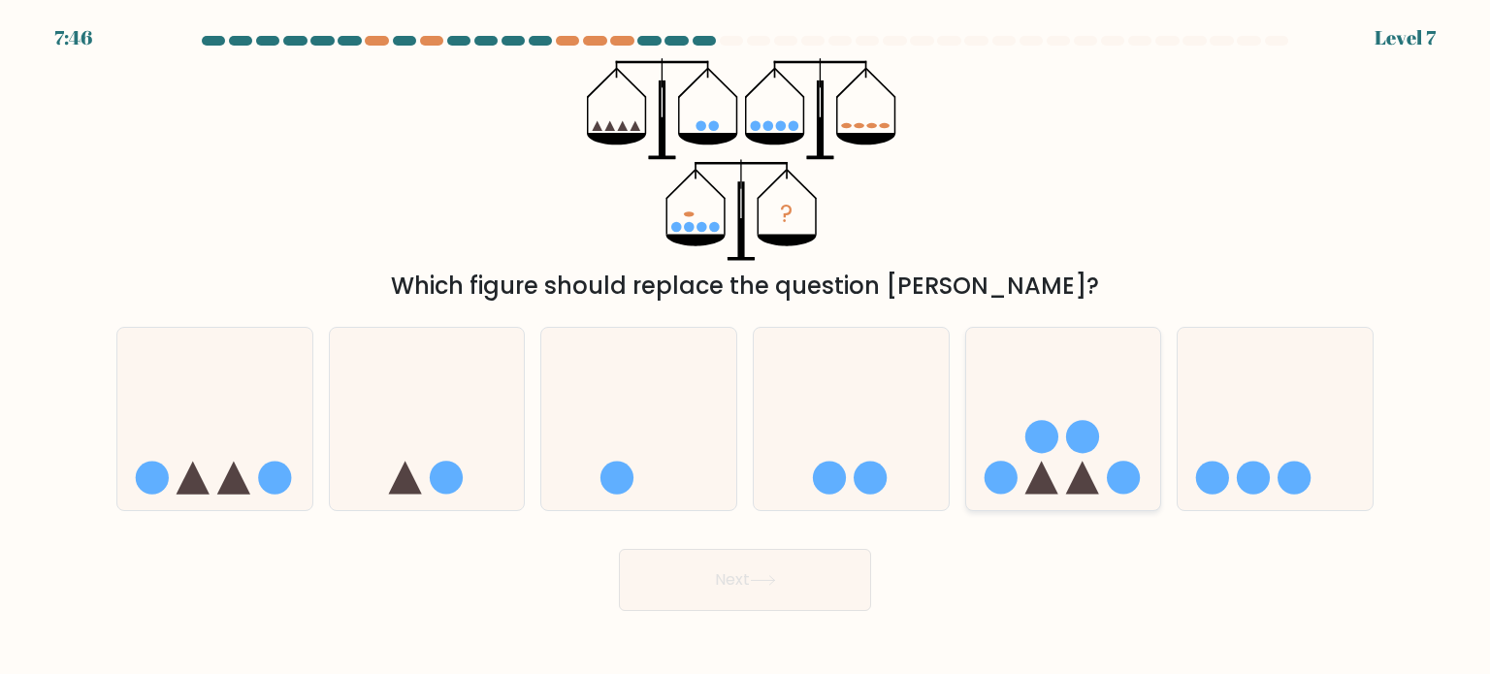
click at [1048, 437] on circle at bounding box center [1041, 436] width 33 height 33
click at [746, 347] on input "e." at bounding box center [745, 343] width 1 height 10
radio input "true"
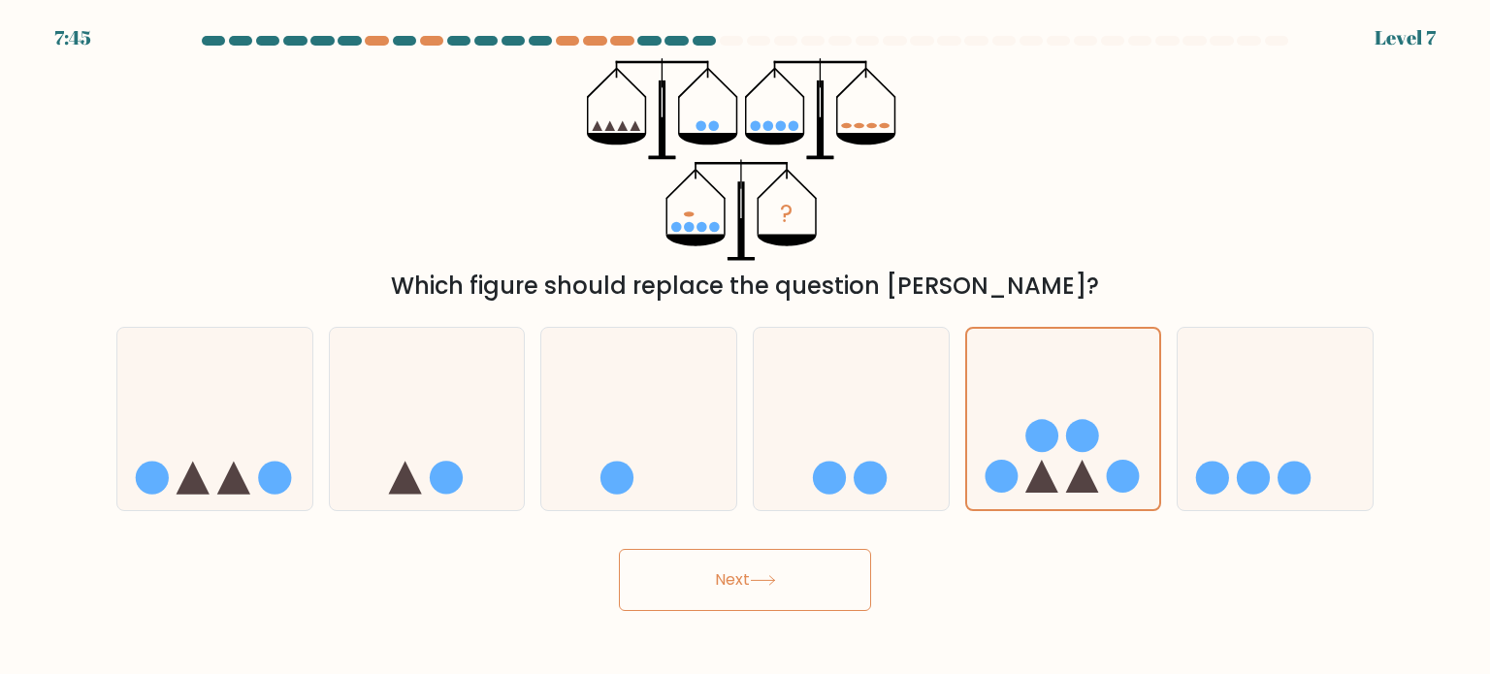
click at [801, 581] on button "Next" at bounding box center [745, 580] width 252 height 62
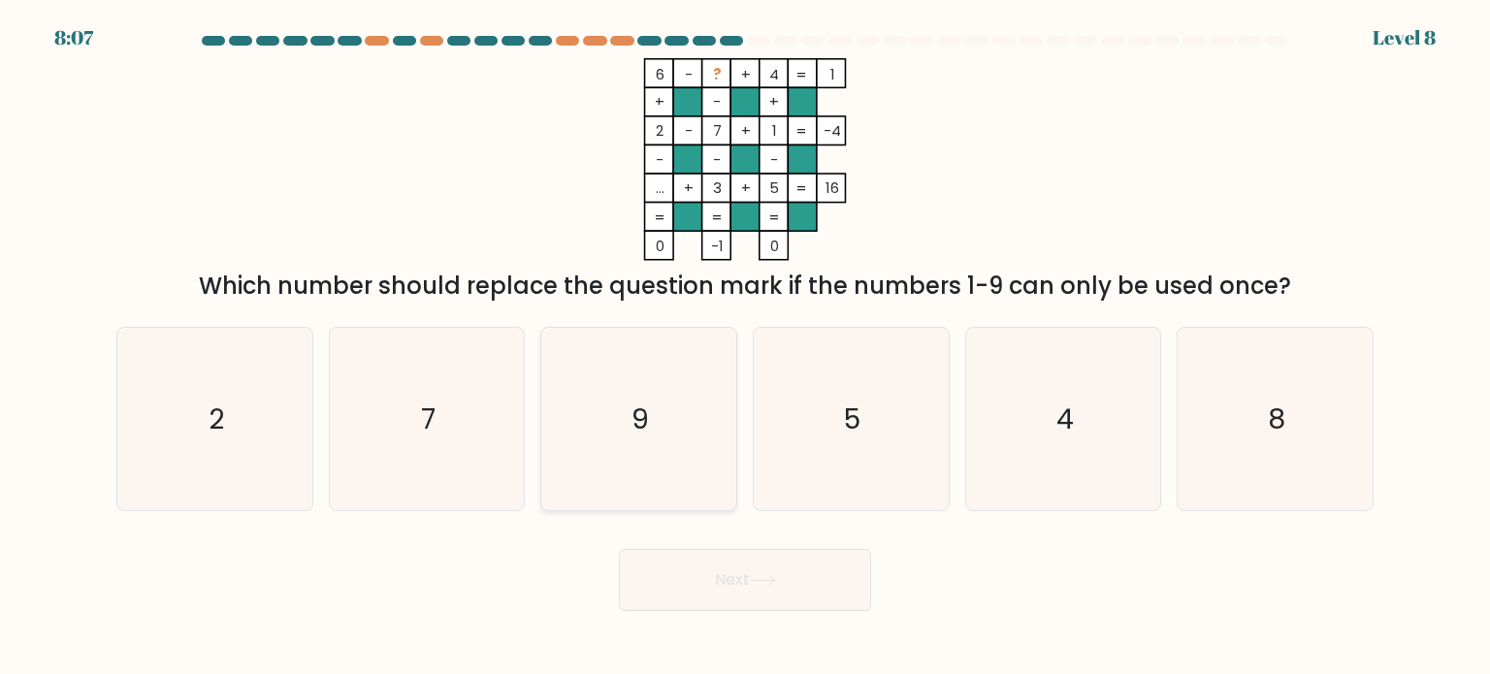
click at [674, 442] on icon "9" at bounding box center [638, 419] width 182 height 182
click at [745, 347] on input "c. 9" at bounding box center [745, 343] width 1 height 10
radio input "true"
click at [691, 569] on button "Next" at bounding box center [745, 580] width 252 height 62
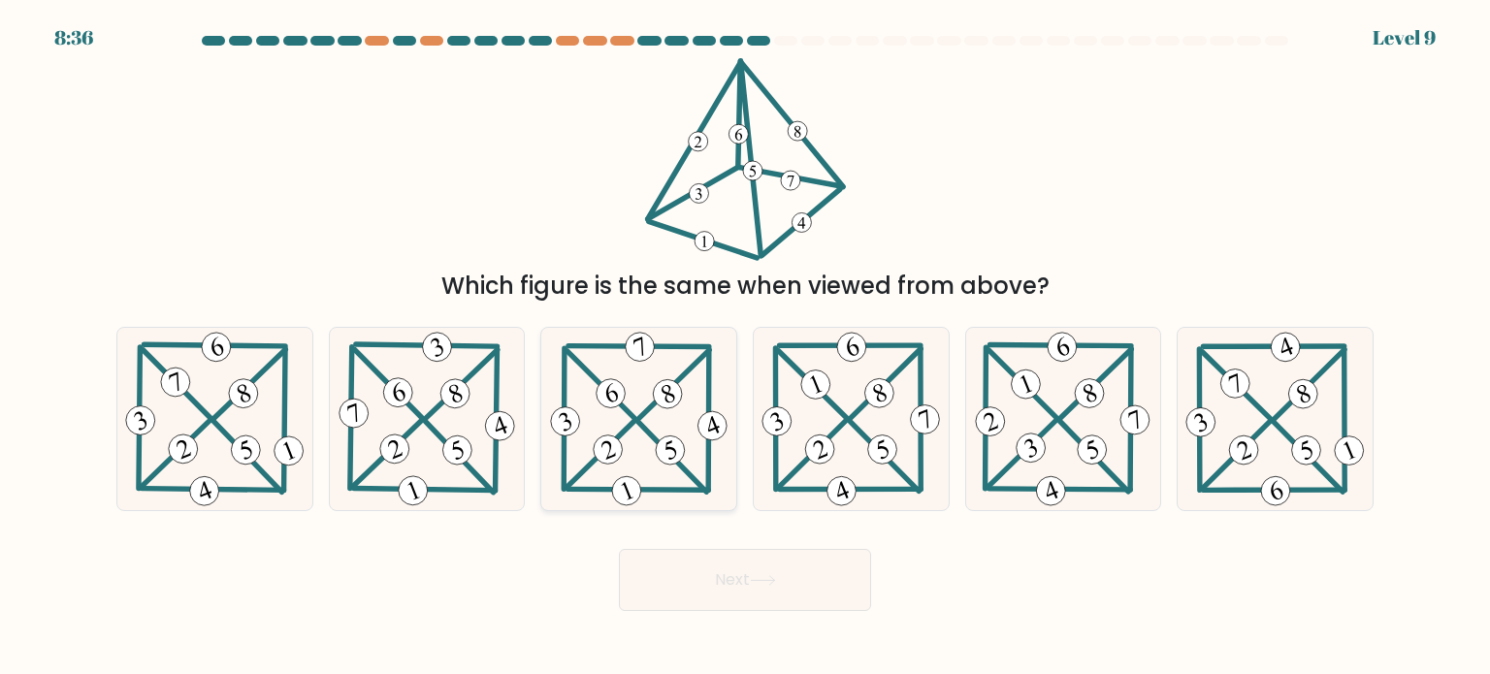
click at [627, 450] on icon at bounding box center [639, 419] width 186 height 182
click at [745, 347] on input "c." at bounding box center [745, 343] width 1 height 10
radio input "true"
click at [697, 570] on button "Next" at bounding box center [745, 580] width 252 height 62
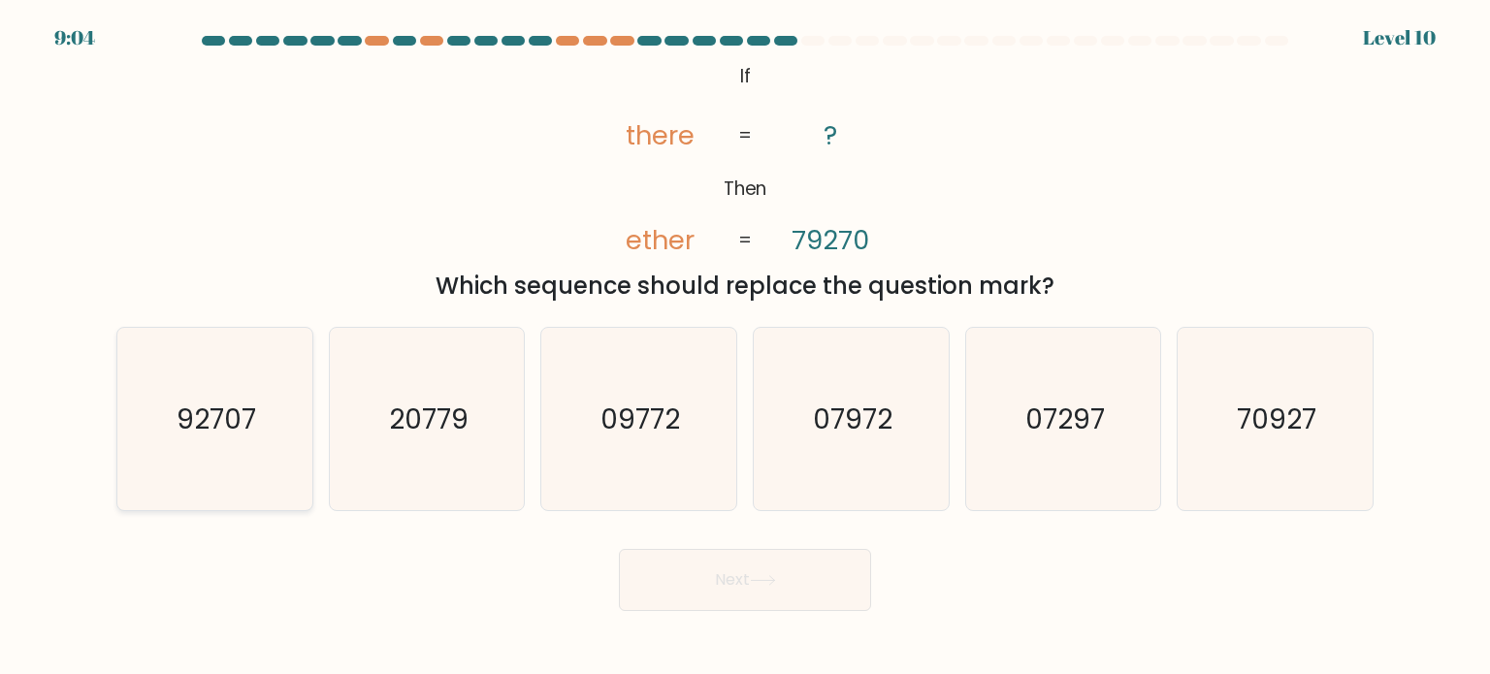
click at [218, 427] on text "92707" at bounding box center [217, 418] width 80 height 39
click at [745, 347] on input "a. 92707" at bounding box center [745, 343] width 1 height 10
radio input "true"
click at [668, 566] on button "Next" at bounding box center [745, 580] width 252 height 62
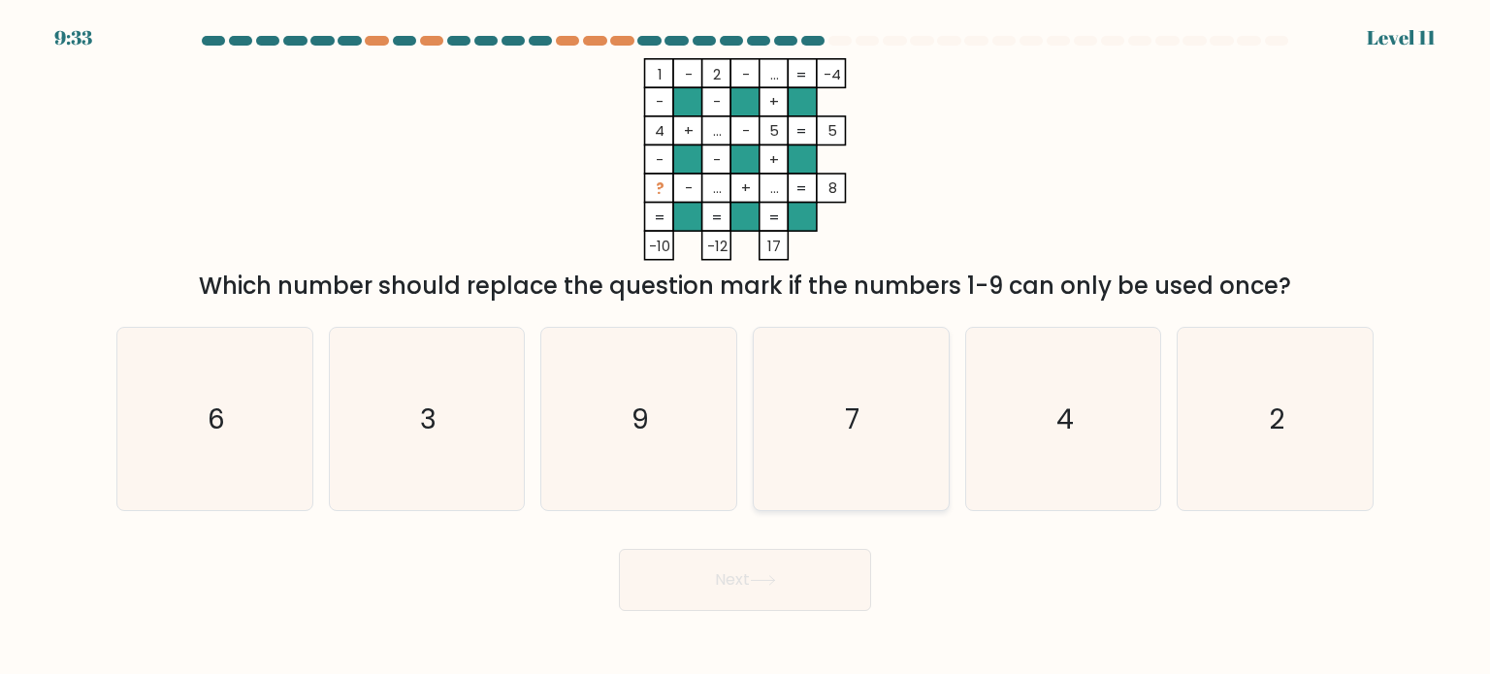
click at [881, 438] on icon "7" at bounding box center [851, 419] width 182 height 182
click at [746, 347] on input "d. 7" at bounding box center [745, 343] width 1 height 10
radio input "true"
click at [768, 585] on icon at bounding box center [763, 580] width 26 height 11
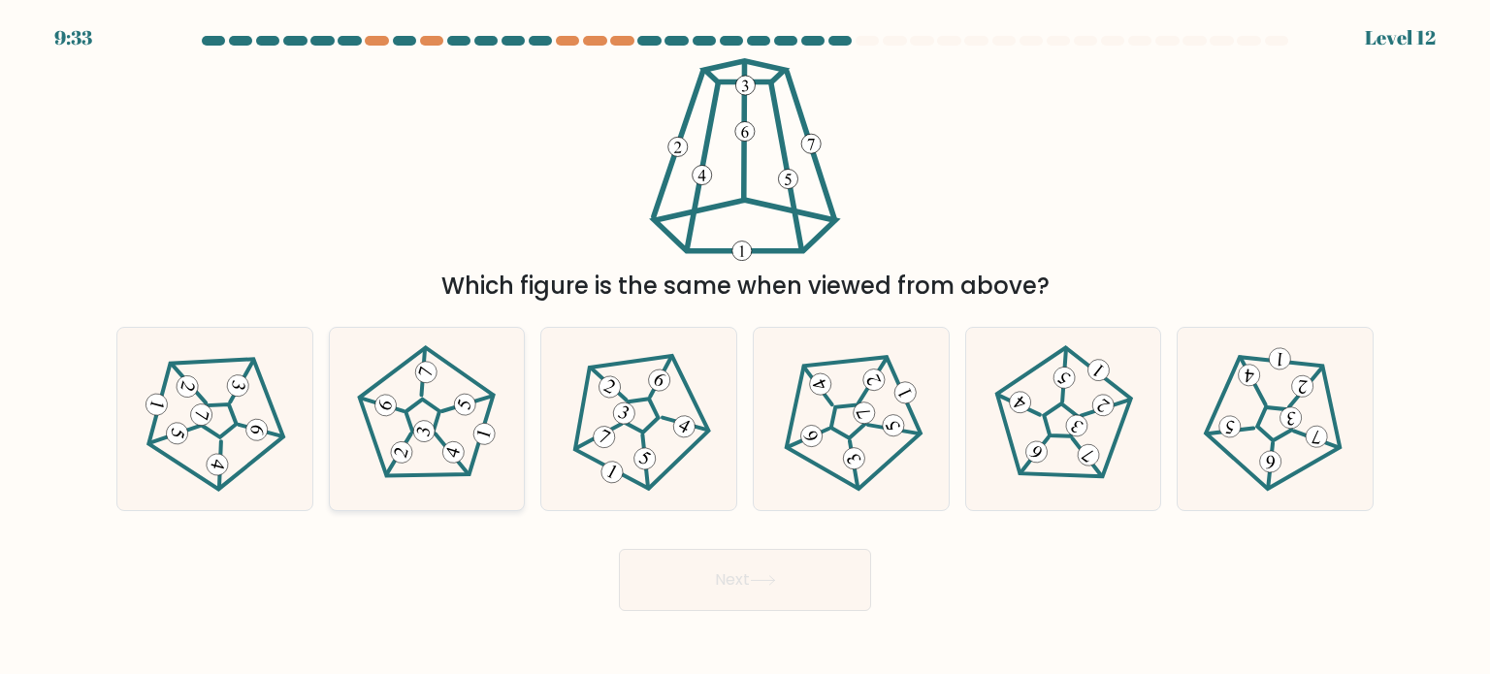
click at [446, 426] on icon at bounding box center [427, 418] width 146 height 146
click at [745, 347] on input "b." at bounding box center [745, 343] width 1 height 10
radio input "true"
click at [710, 566] on button "Next" at bounding box center [745, 580] width 252 height 62
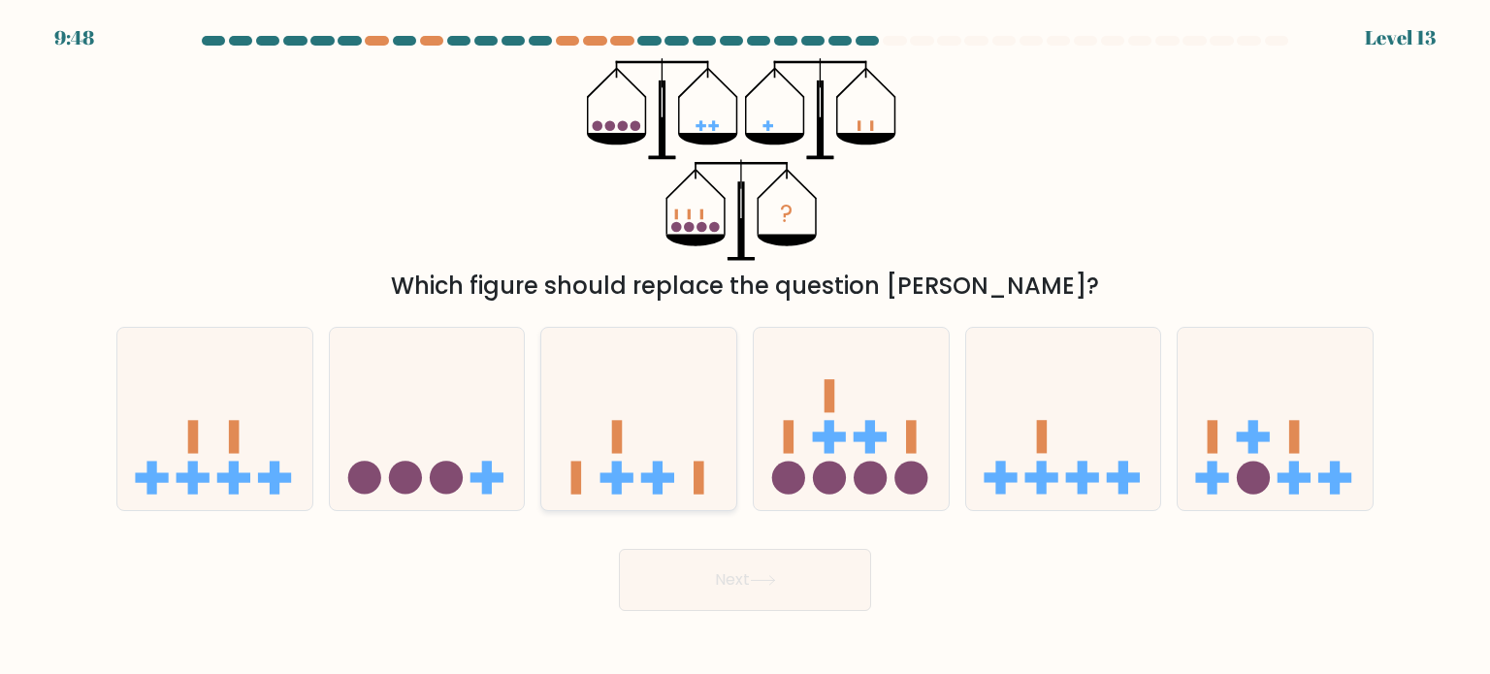
click at [590, 372] on icon at bounding box center [638, 419] width 195 height 161
click at [745, 347] on input "c." at bounding box center [745, 343] width 1 height 10
radio input "true"
click at [654, 569] on button "Next" at bounding box center [745, 580] width 252 height 62
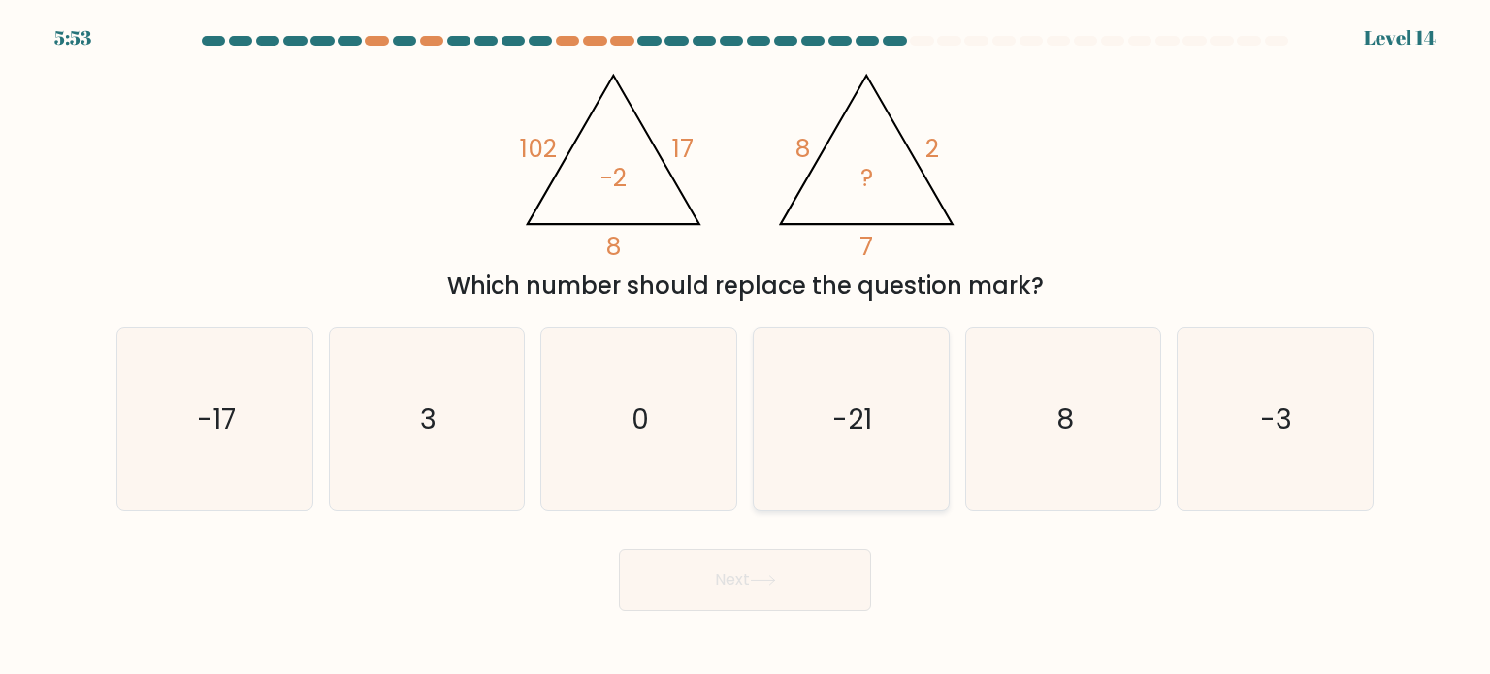
click at [858, 476] on icon "-21" at bounding box center [851, 419] width 182 height 182
click at [746, 347] on input "d. -21" at bounding box center [745, 343] width 1 height 10
radio input "true"
click at [761, 600] on button "Next" at bounding box center [745, 580] width 252 height 62
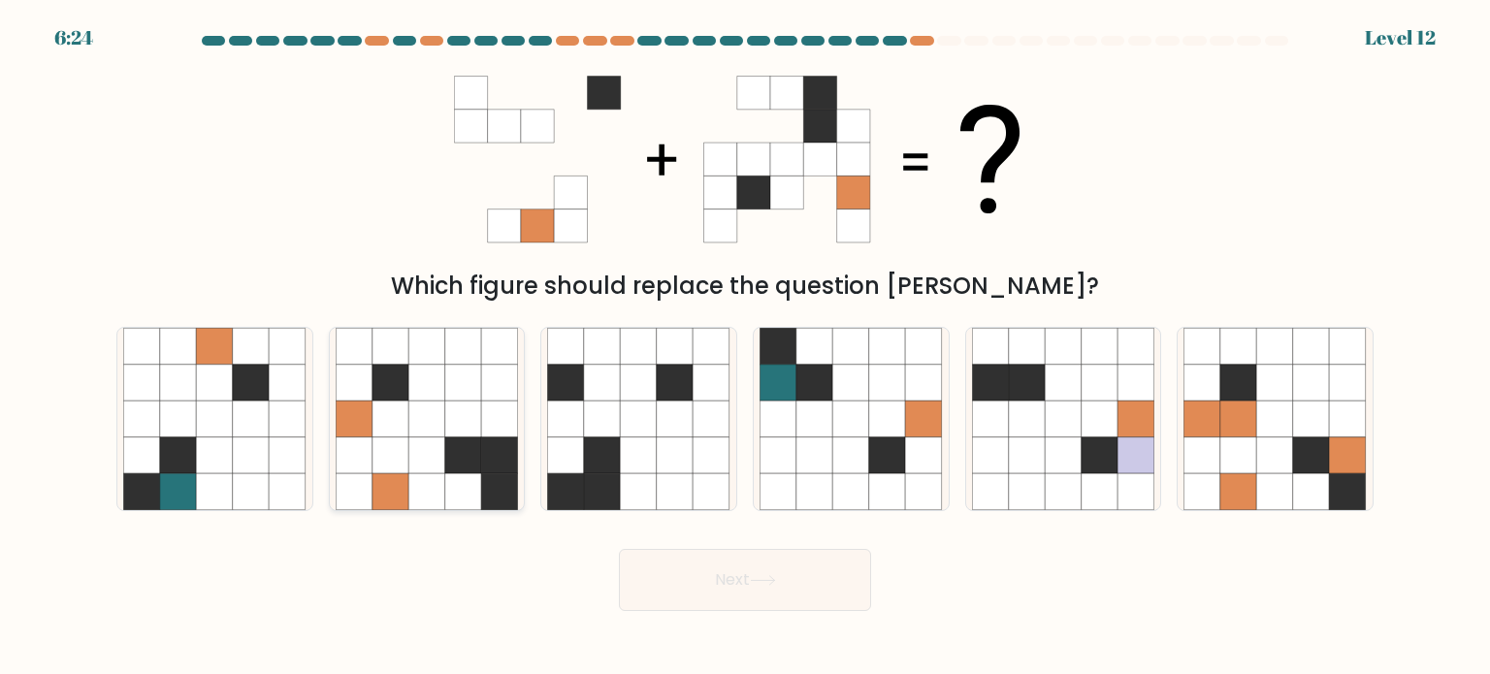
click at [468, 443] on icon at bounding box center [463, 455] width 37 height 37
click at [745, 347] on input "b." at bounding box center [745, 343] width 1 height 10
radio input "true"
click at [722, 591] on button "Next" at bounding box center [745, 580] width 252 height 62
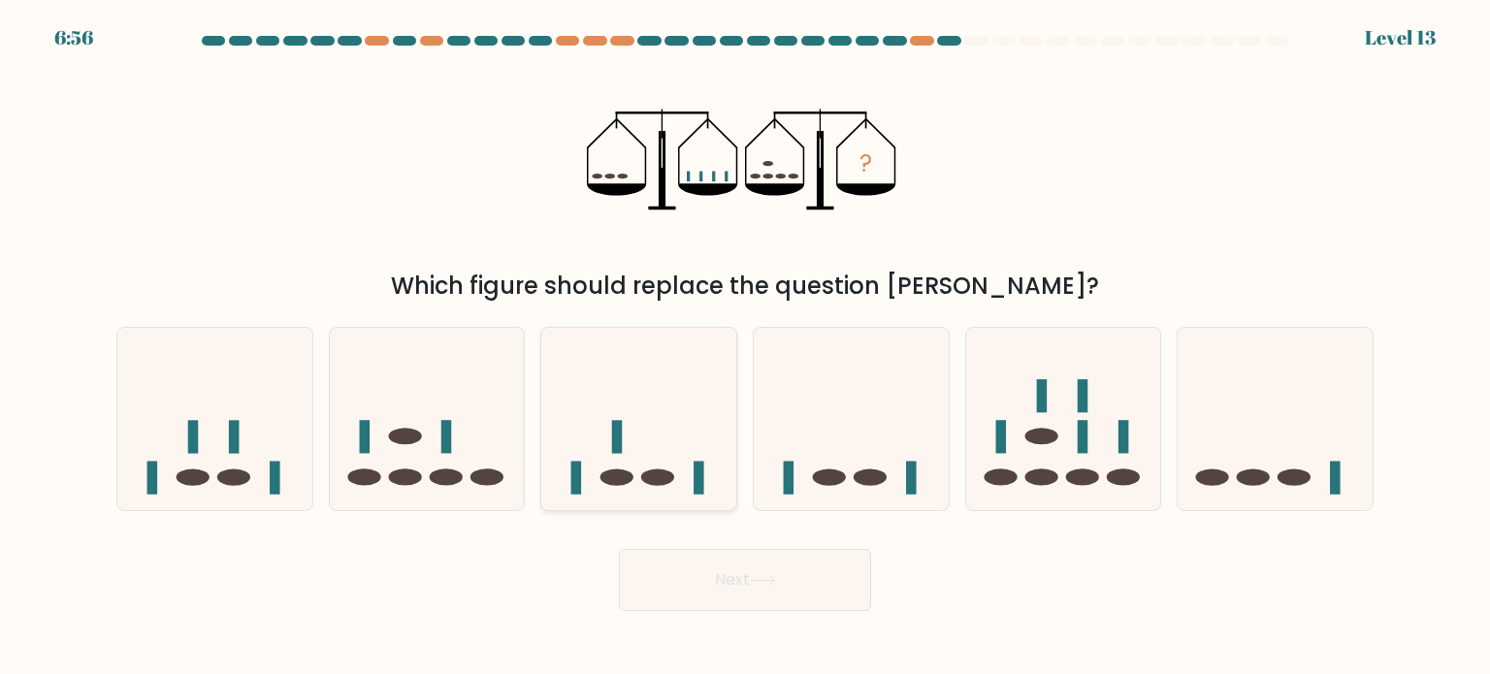
click at [671, 410] on icon at bounding box center [638, 419] width 195 height 161
click at [745, 347] on input "c." at bounding box center [745, 343] width 1 height 10
radio input "true"
click at [115, 424] on div "a." at bounding box center [215, 419] width 212 height 184
click at [175, 440] on icon at bounding box center [214, 419] width 195 height 161
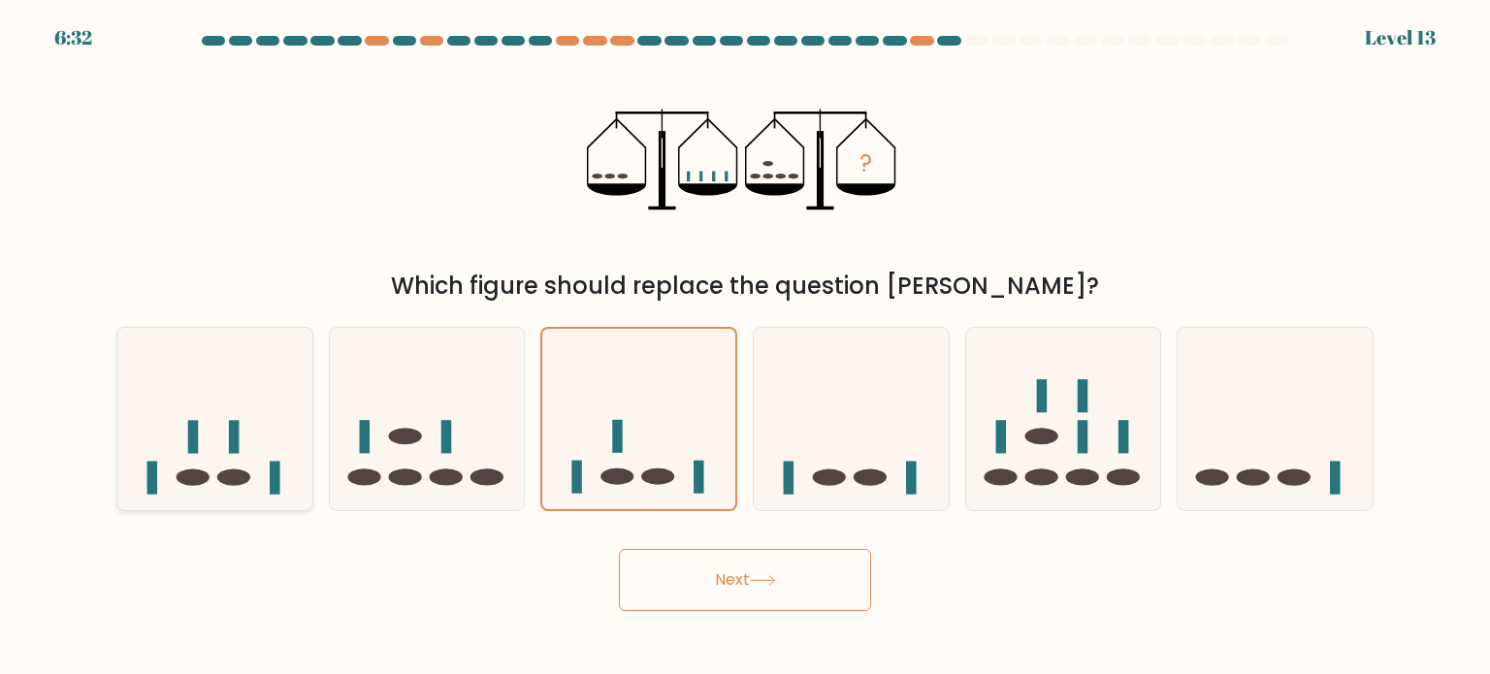
click at [745, 347] on input "a." at bounding box center [745, 343] width 1 height 10
radio input "true"
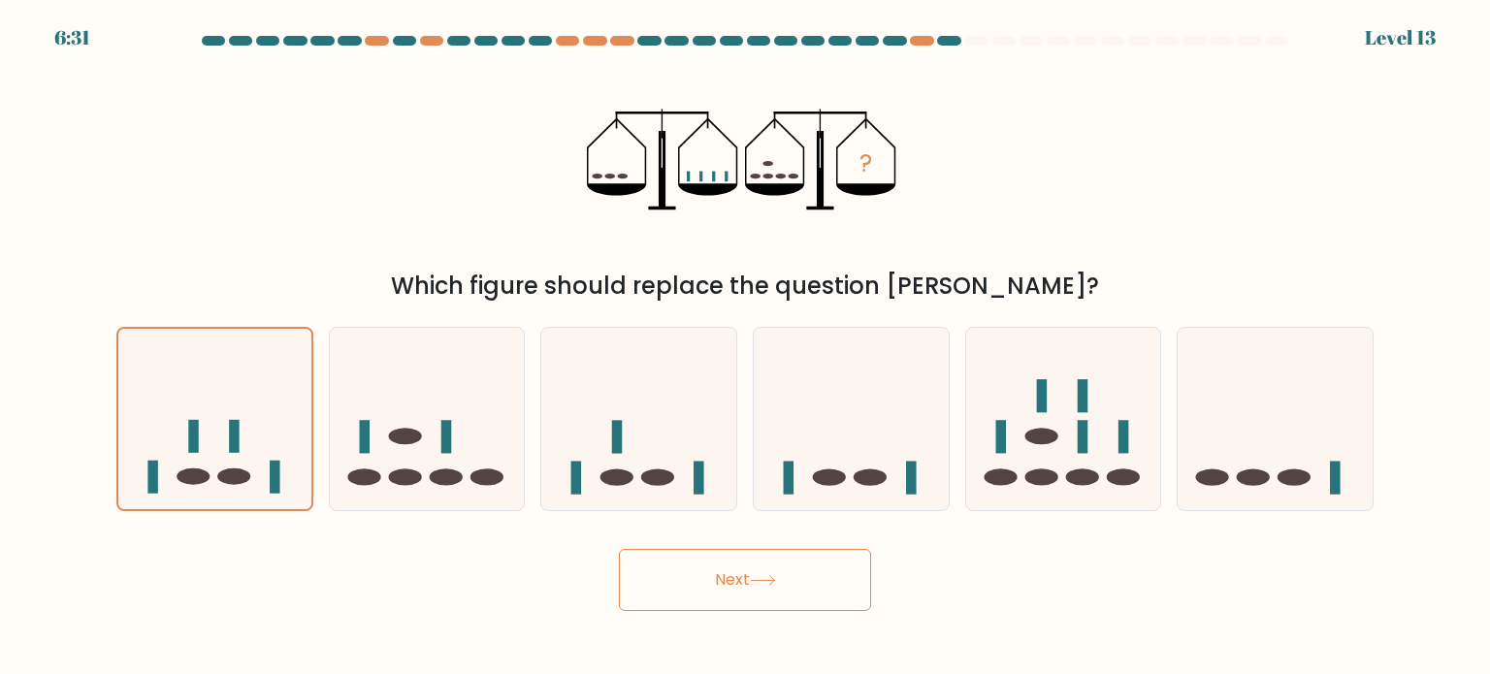
click at [664, 572] on button "Next" at bounding box center [745, 580] width 252 height 62
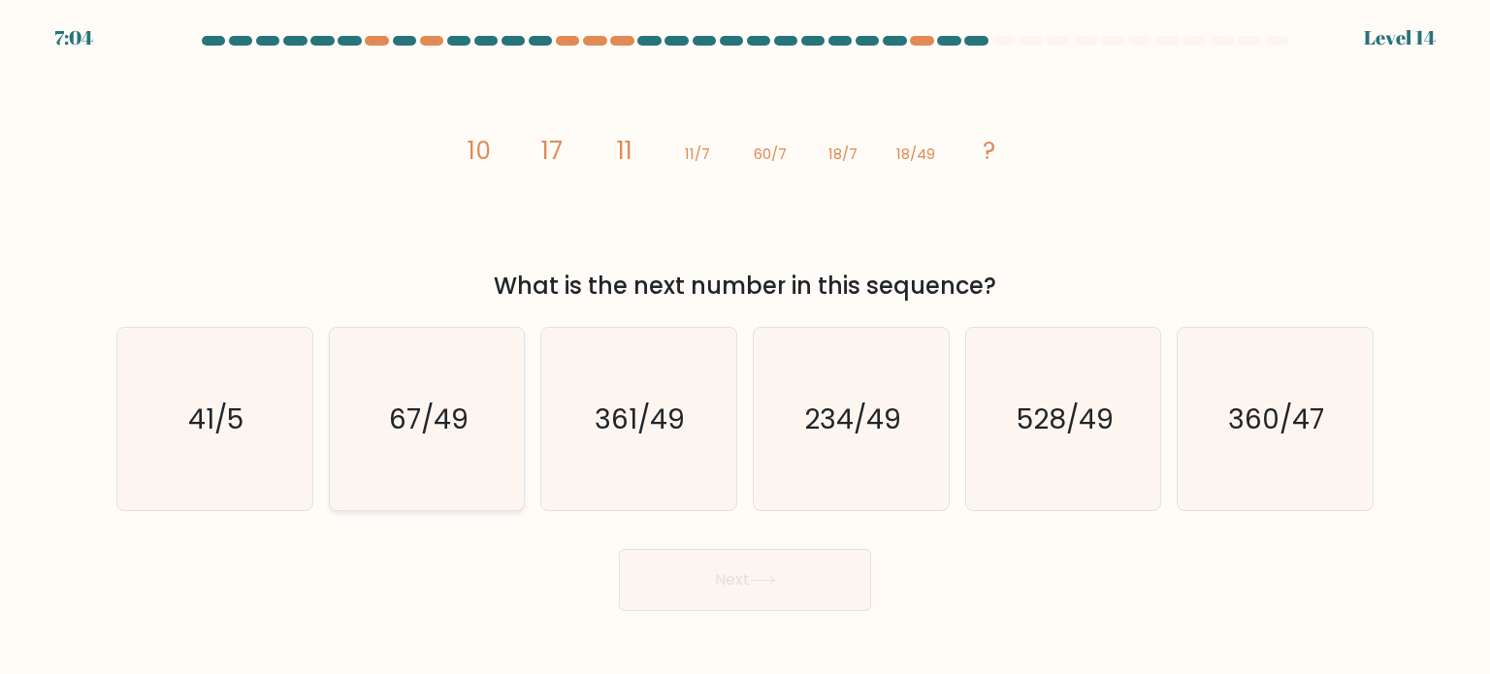
click at [455, 440] on icon "67/49" at bounding box center [427, 419] width 182 height 182
click at [745, 347] on input "b. 67/49" at bounding box center [745, 343] width 1 height 10
radio input "true"
click at [756, 586] on button "Next" at bounding box center [745, 580] width 252 height 62
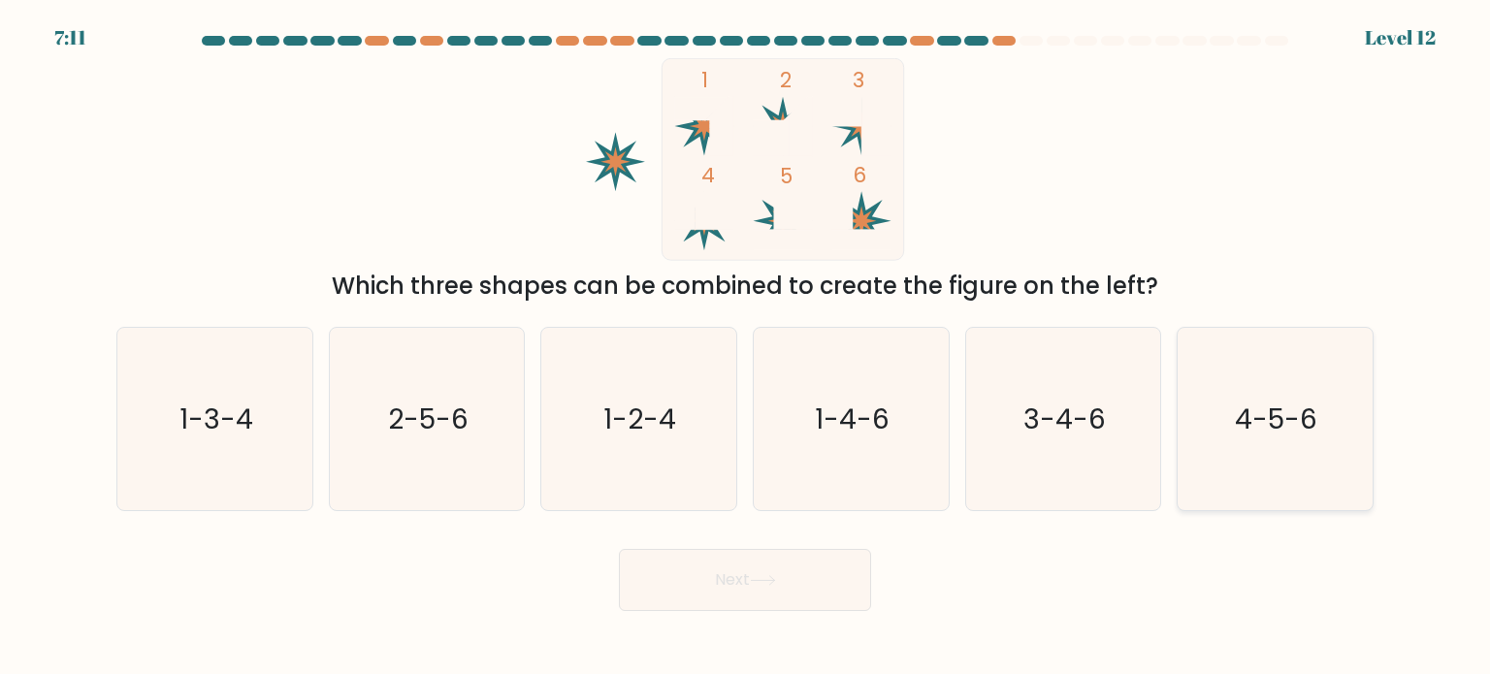
click at [1298, 492] on icon "4-5-6" at bounding box center [1275, 419] width 182 height 182
click at [746, 347] on input "f. 4-5-6" at bounding box center [745, 343] width 1 height 10
radio input "true"
click at [853, 575] on button "Next" at bounding box center [745, 580] width 252 height 62
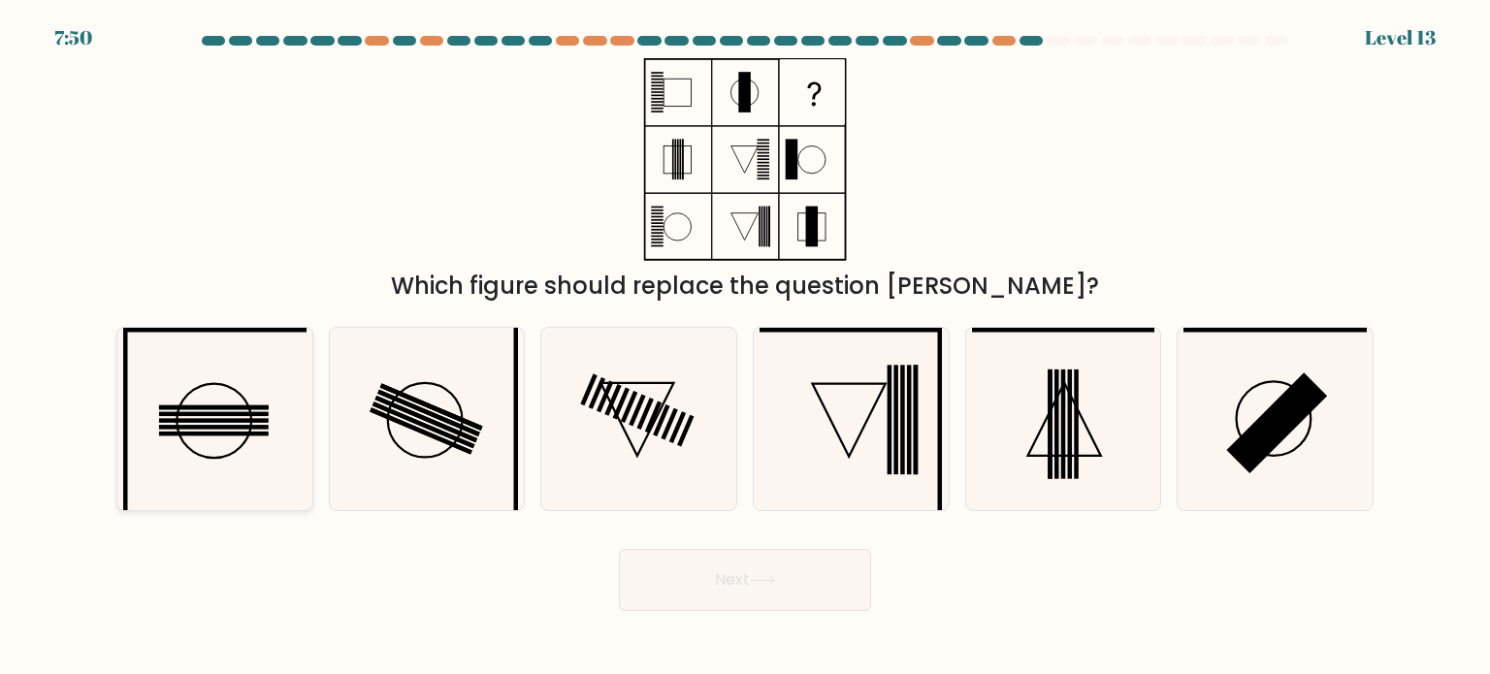
click at [167, 463] on icon at bounding box center [214, 419] width 182 height 182
click at [745, 347] on input "a." at bounding box center [745, 343] width 1 height 10
radio input "true"
click at [875, 395] on icon at bounding box center [851, 419] width 182 height 182
click at [746, 347] on input "d." at bounding box center [745, 343] width 1 height 10
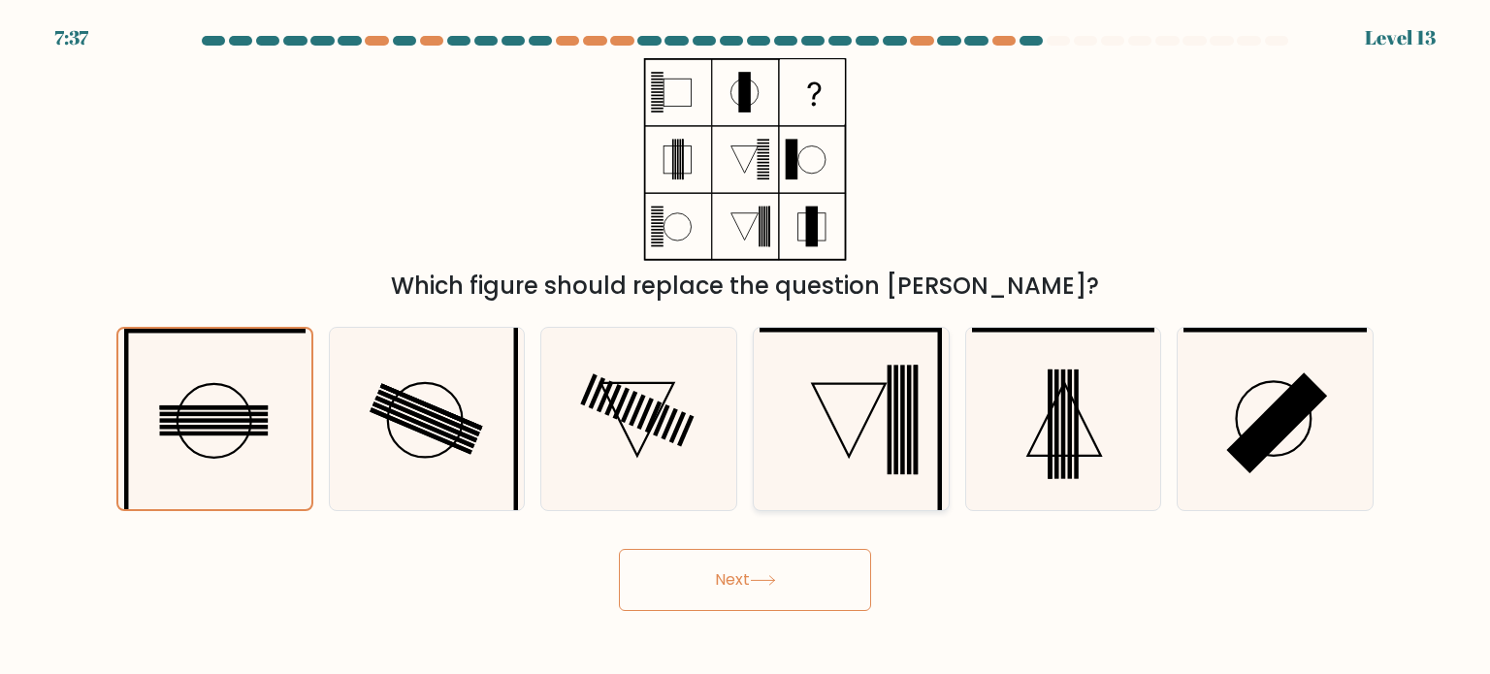
radio input "true"
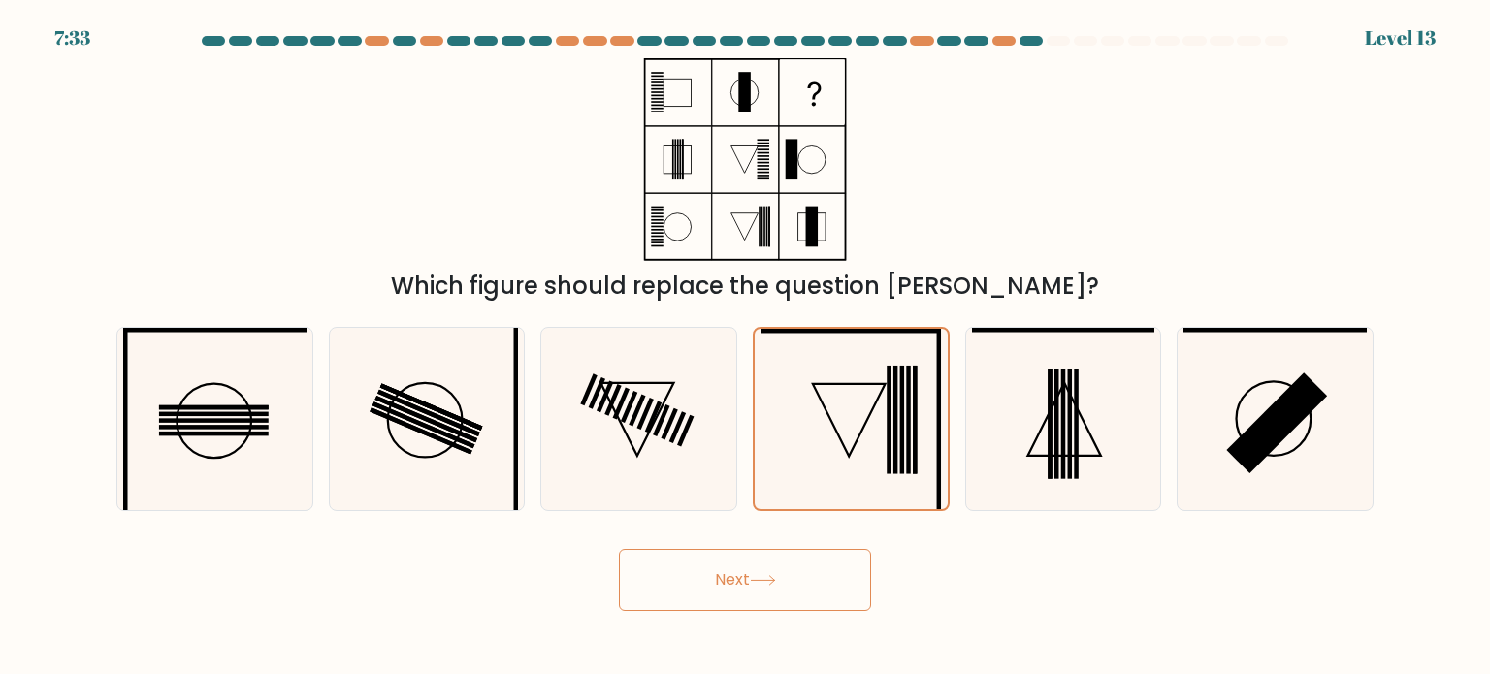
click at [762, 580] on icon at bounding box center [763, 580] width 26 height 11
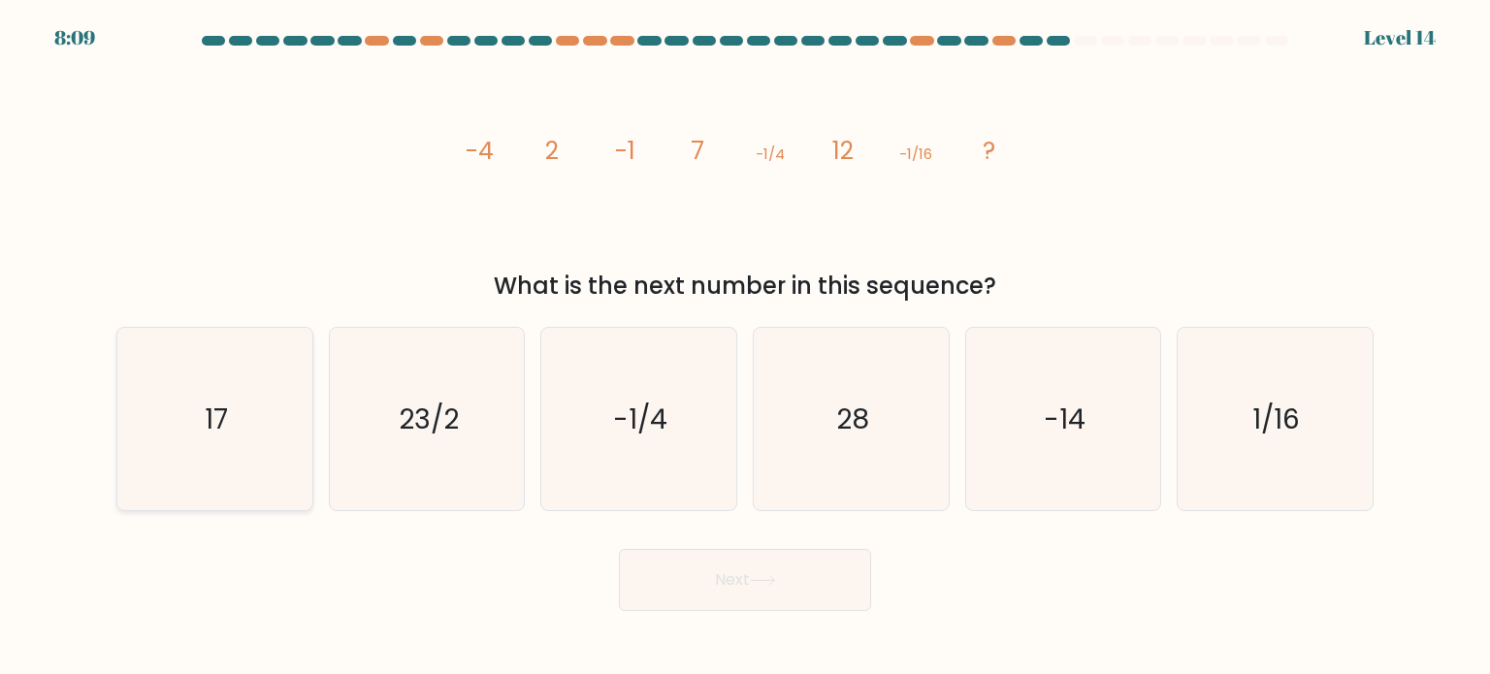
click at [237, 434] on icon "17" at bounding box center [214, 419] width 182 height 182
click at [745, 347] on input "a. 17" at bounding box center [745, 343] width 1 height 10
radio input "true"
click at [757, 590] on button "Next" at bounding box center [745, 580] width 252 height 62
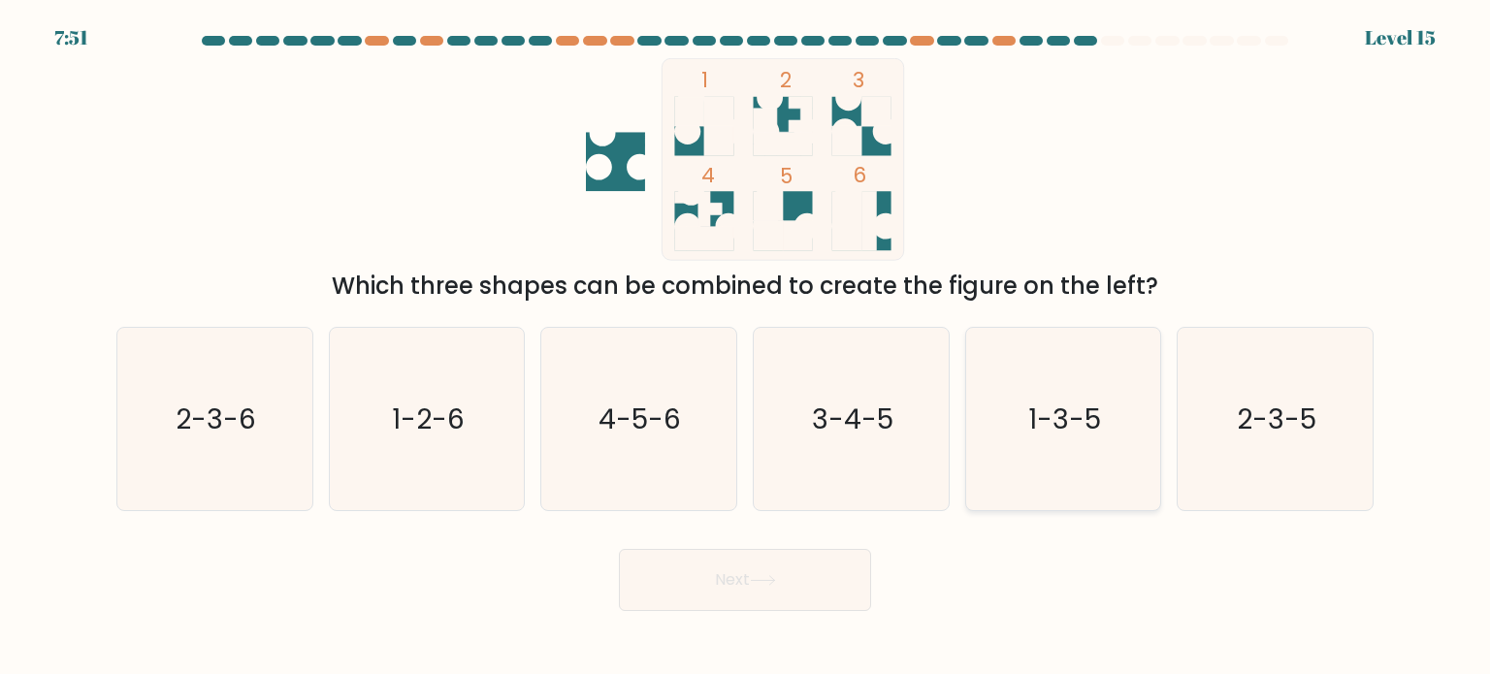
click at [991, 481] on icon "1-3-5" at bounding box center [1063, 419] width 182 height 182
click at [746, 347] on input "e. 1-3-5" at bounding box center [745, 343] width 1 height 10
radio input "true"
click at [793, 589] on button "Next" at bounding box center [745, 580] width 252 height 62
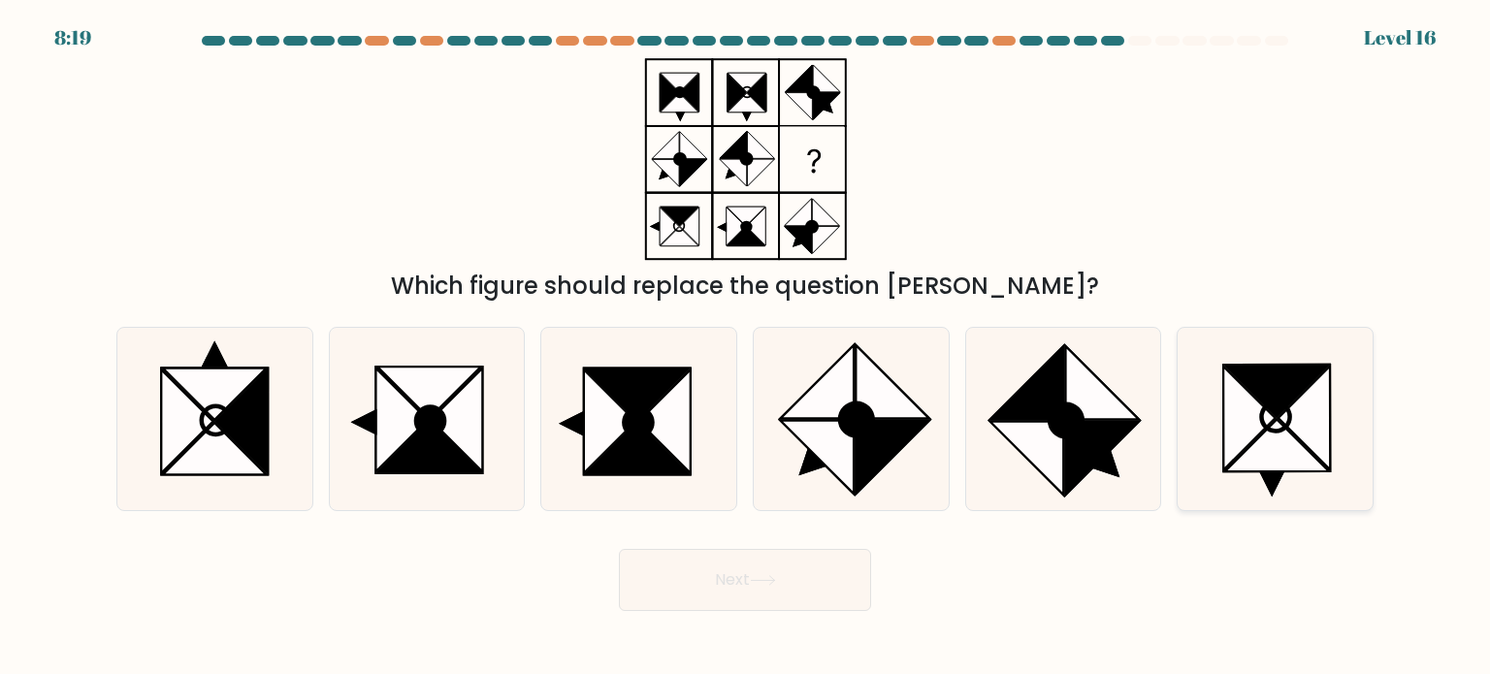
click at [1303, 454] on icon at bounding box center [1277, 445] width 104 height 52
click at [746, 347] on input "f." at bounding box center [745, 343] width 1 height 10
radio input "true"
click at [753, 569] on button "Next" at bounding box center [745, 580] width 252 height 62
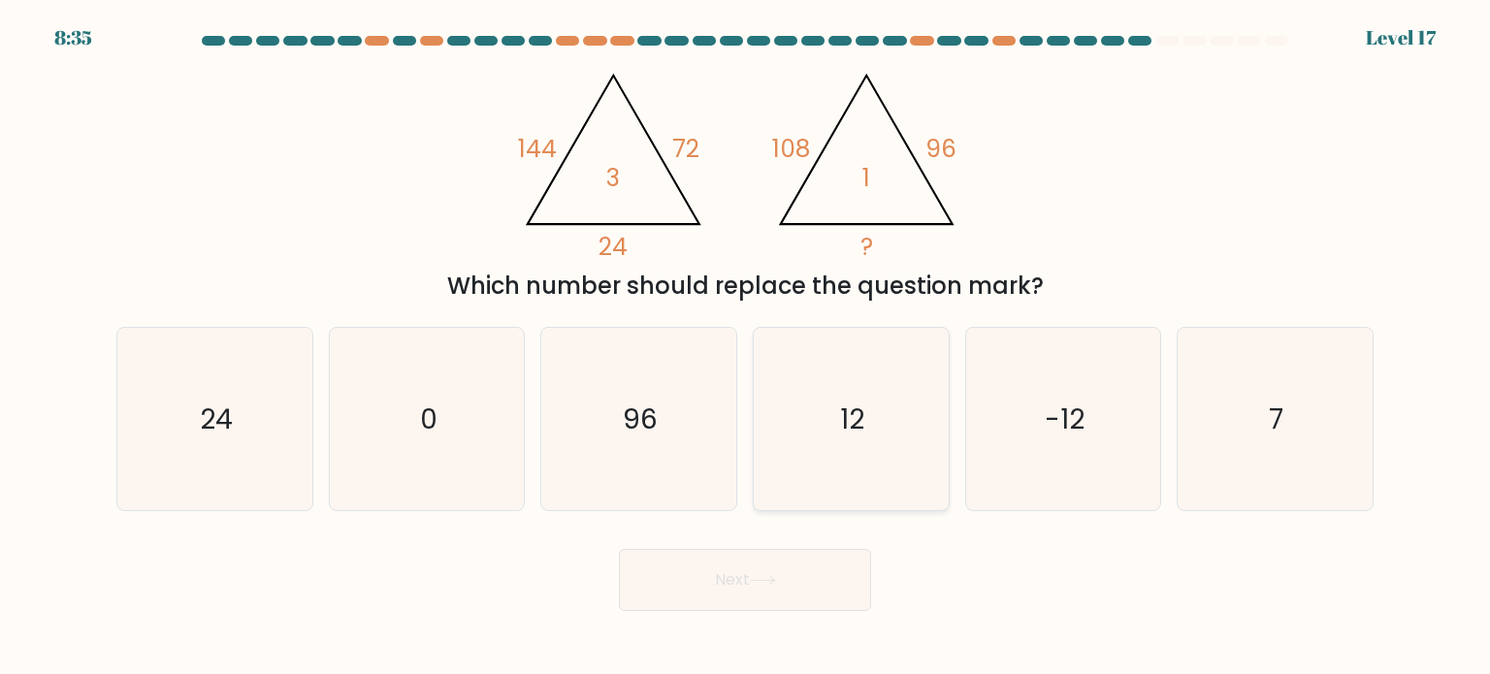
click at [924, 471] on icon "12" at bounding box center [851, 419] width 182 height 182
click at [746, 347] on input "d. 12" at bounding box center [745, 343] width 1 height 10
radio input "true"
click at [830, 593] on button "Next" at bounding box center [745, 580] width 252 height 62
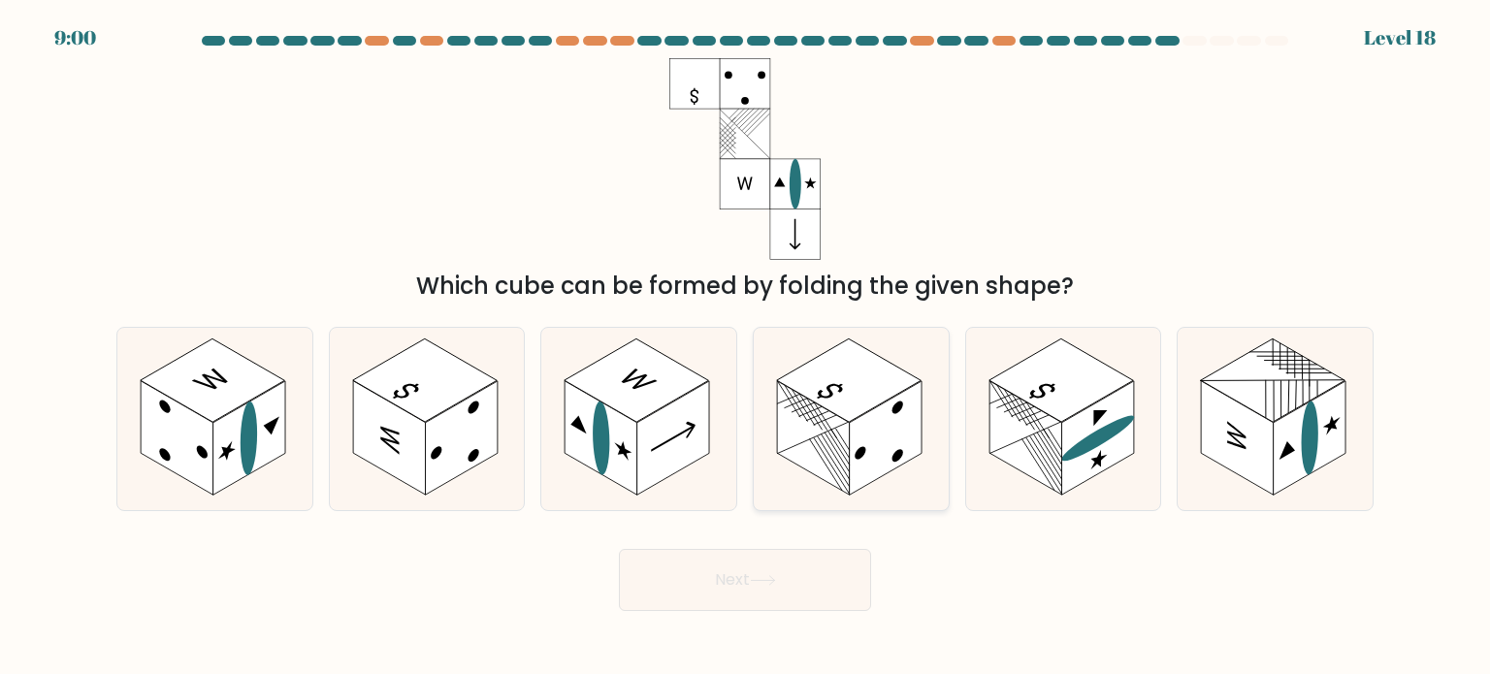
click at [870, 484] on icon at bounding box center [851, 419] width 195 height 182
click at [746, 347] on input "d." at bounding box center [745, 343] width 1 height 10
radio input "true"
click at [774, 582] on icon at bounding box center [762, 580] width 23 height 9
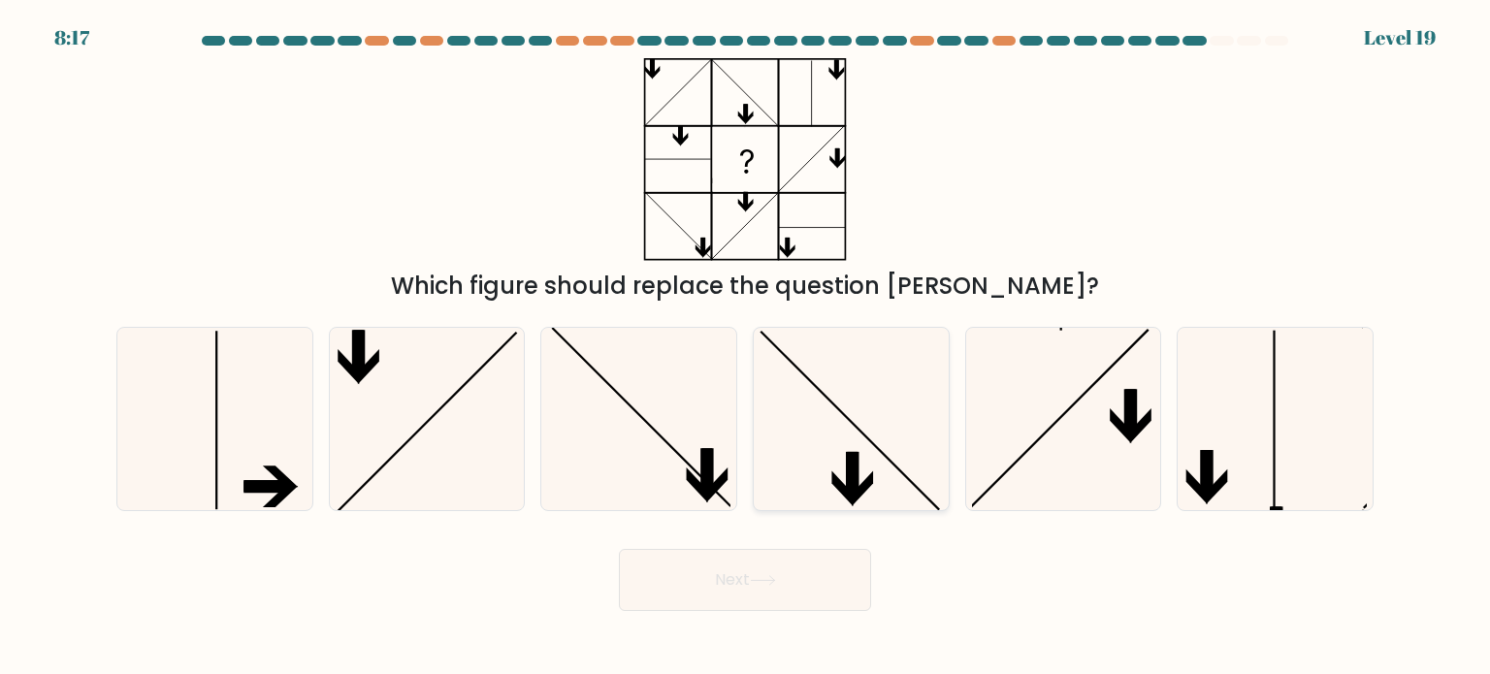
click at [842, 488] on icon at bounding box center [842, 488] width 21 height 35
click at [746, 347] on input "d." at bounding box center [745, 343] width 1 height 10
radio input "true"
click at [773, 580] on icon at bounding box center [763, 580] width 26 height 11
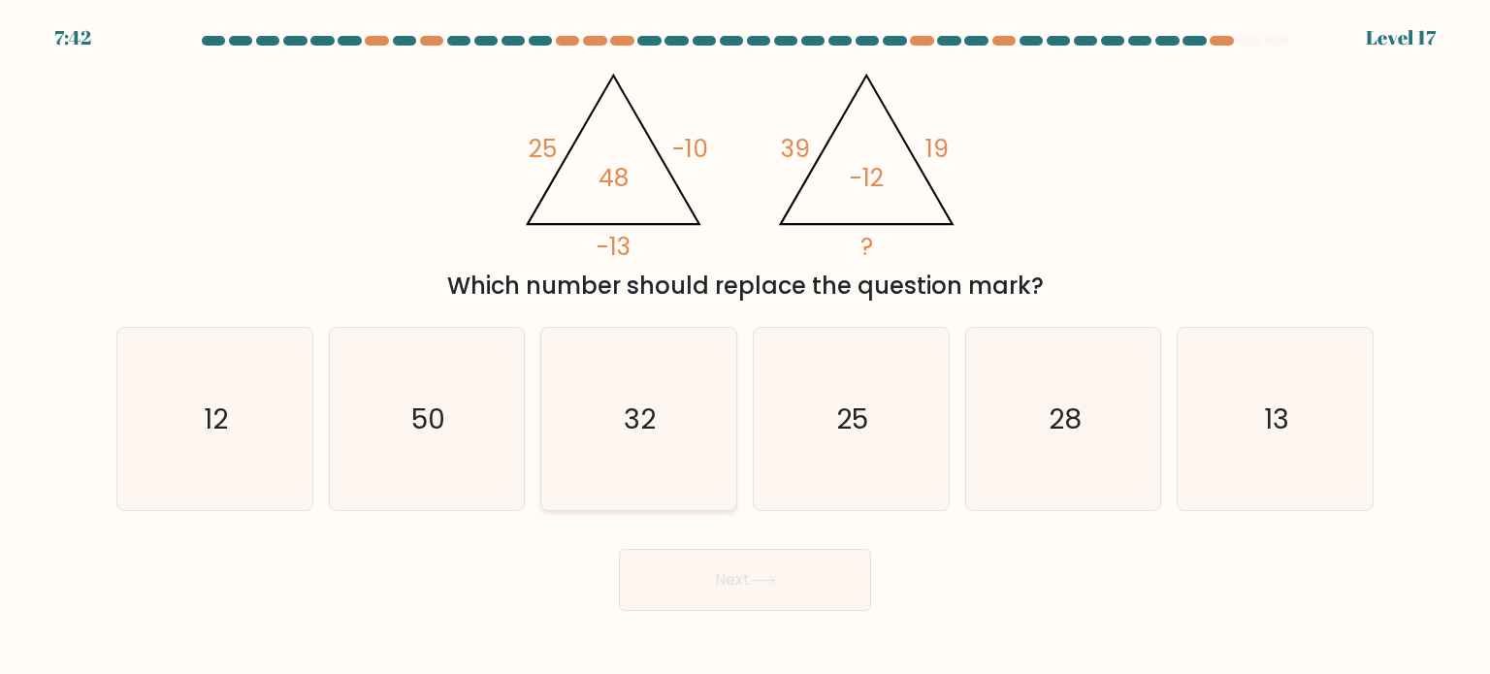
click at [680, 389] on icon "32" at bounding box center [638, 419] width 182 height 182
click at [745, 347] on input "c. 32" at bounding box center [745, 343] width 1 height 10
radio input "true"
click at [706, 574] on button "Next" at bounding box center [745, 580] width 252 height 62
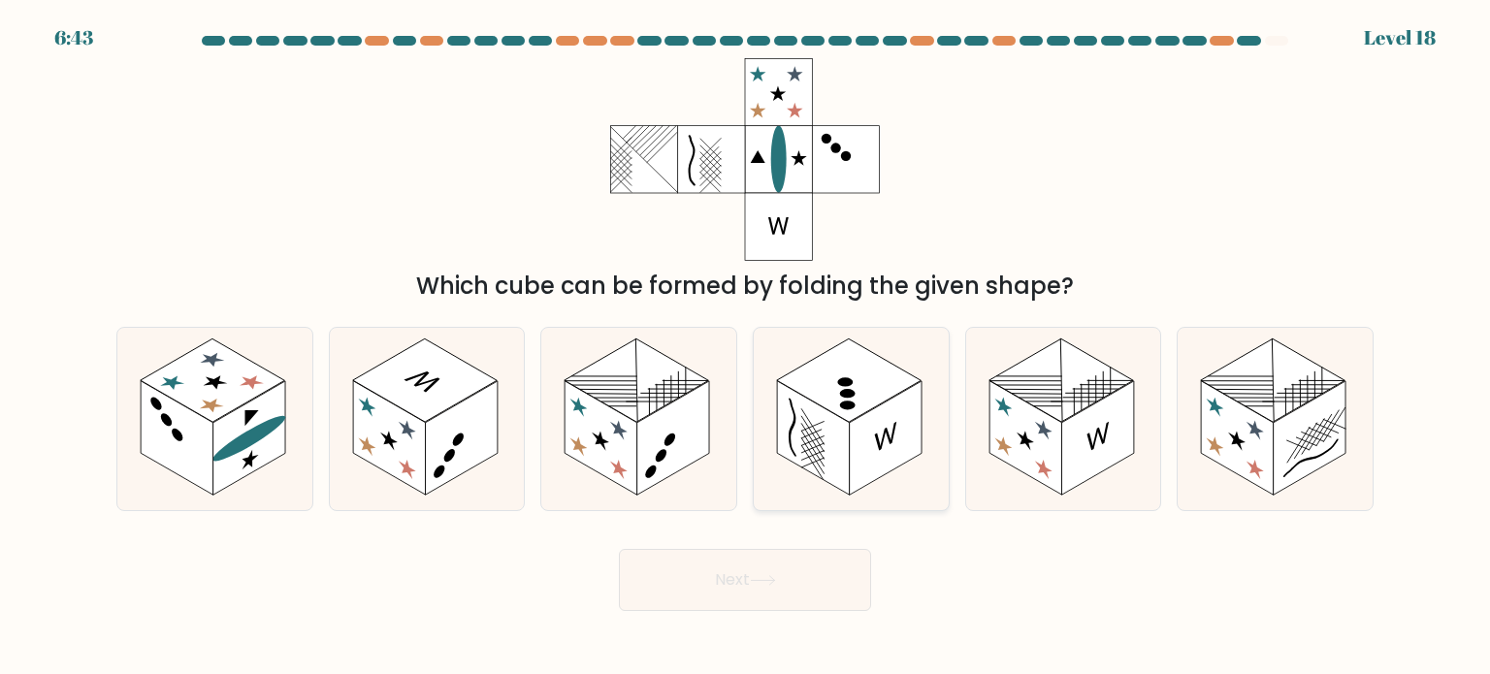
click at [815, 423] on rect at bounding box center [813, 437] width 73 height 114
click at [746, 347] on input "d." at bounding box center [745, 343] width 1 height 10
radio input "true"
click at [699, 602] on button "Next" at bounding box center [745, 580] width 252 height 62
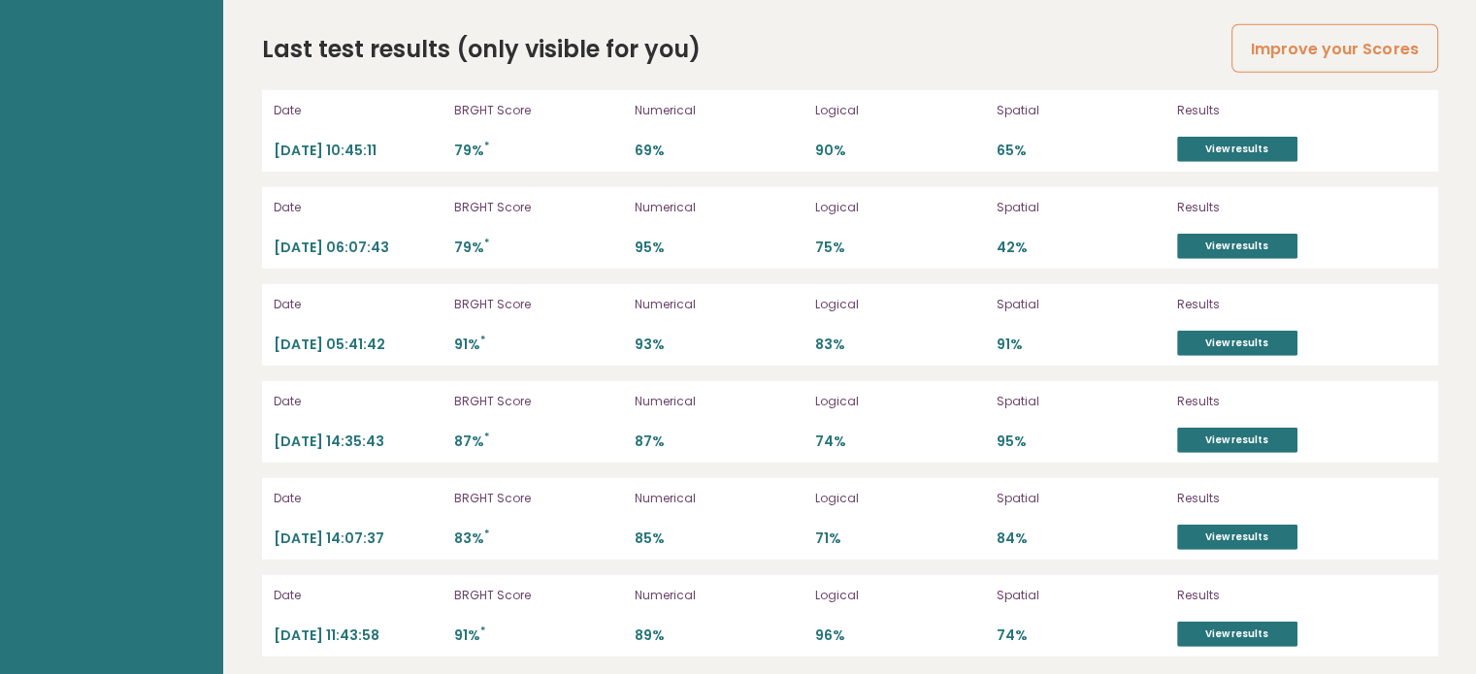
scroll to position [5509, 0]
